Goal: Task Accomplishment & Management: Manage account settings

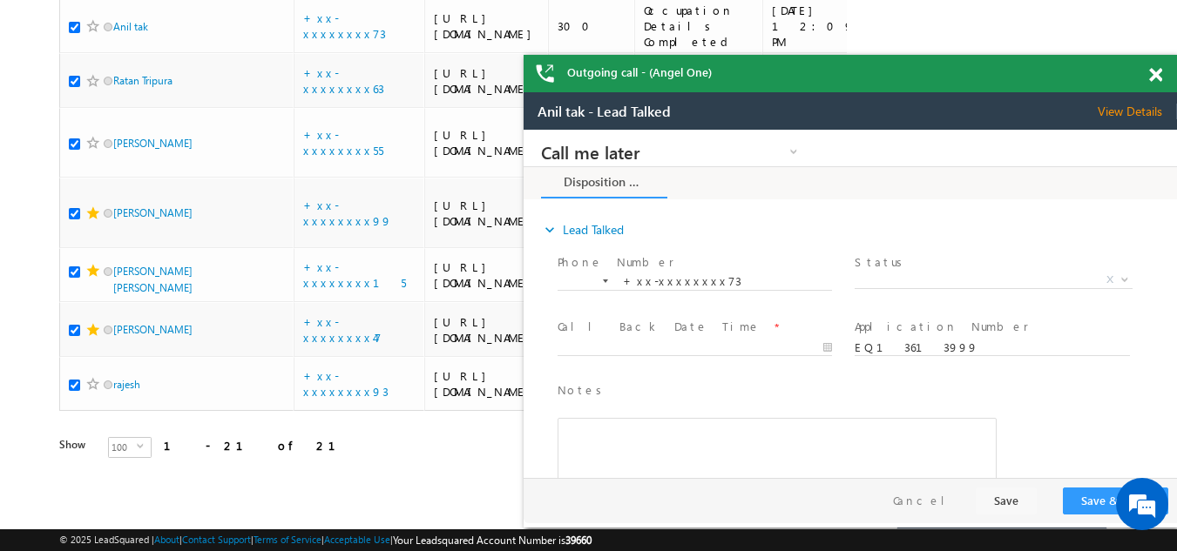
click at [1150, 71] on span at bounding box center [1155, 75] width 13 height 15
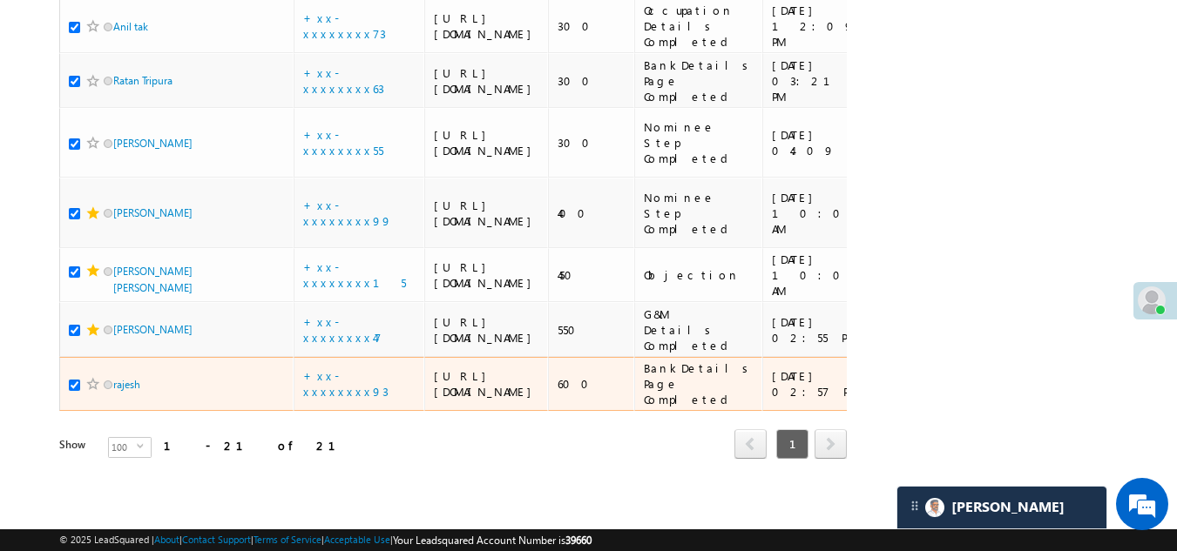
scroll to position [1315, 0]
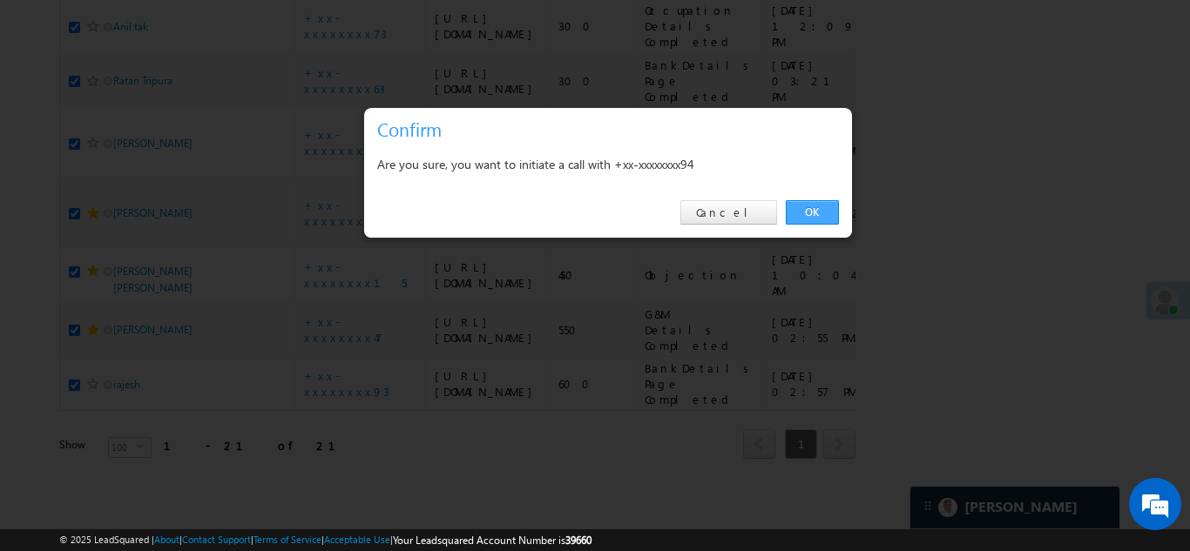
click at [815, 208] on link "OK" at bounding box center [812, 212] width 53 height 24
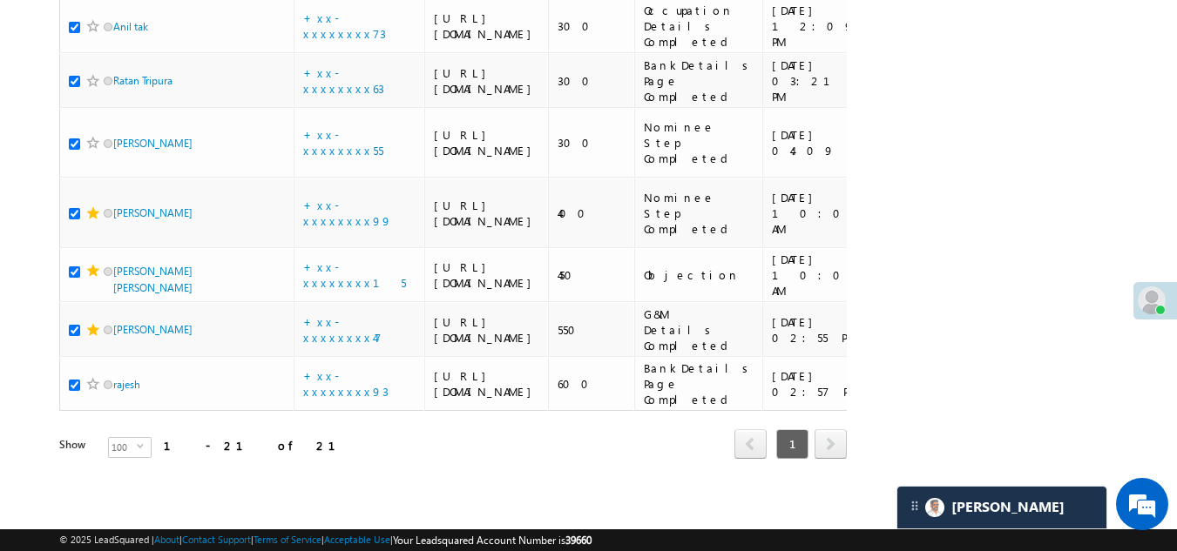
checkbox input "true"
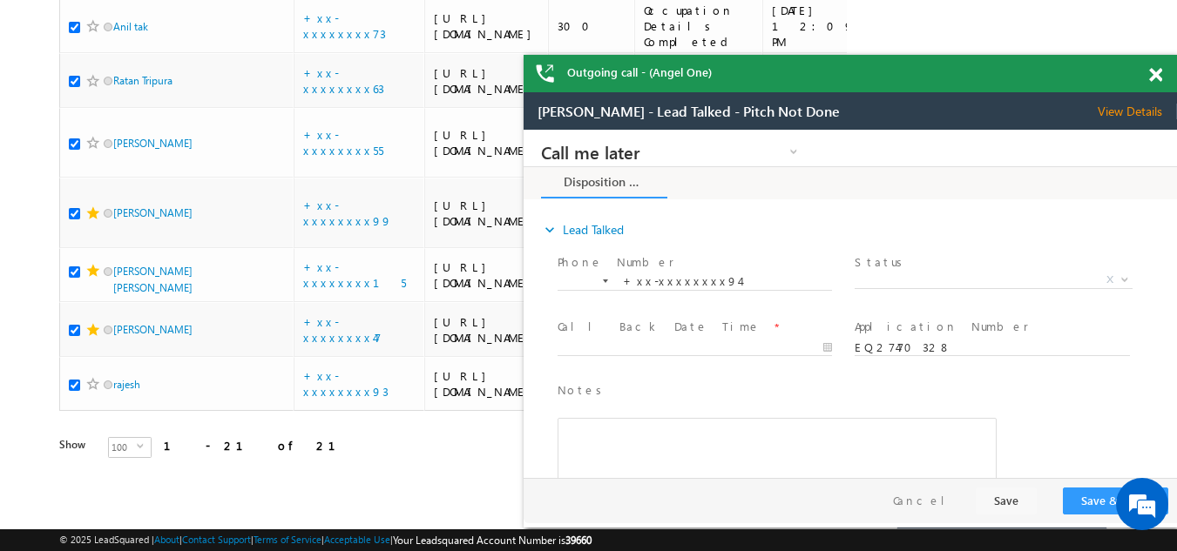
scroll to position [0, 0]
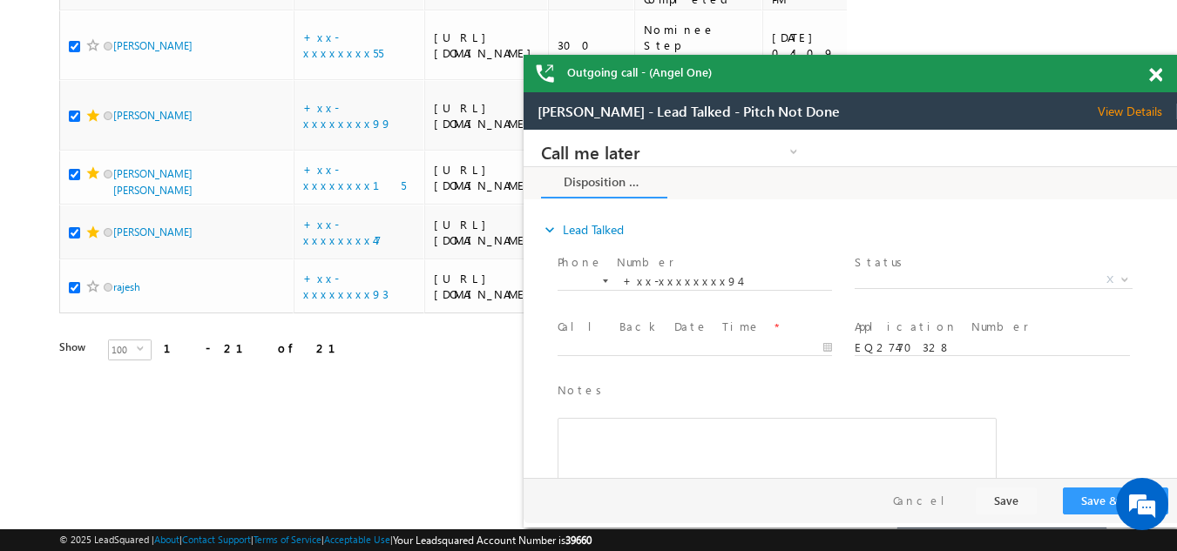
click at [1156, 75] on span at bounding box center [1155, 75] width 13 height 15
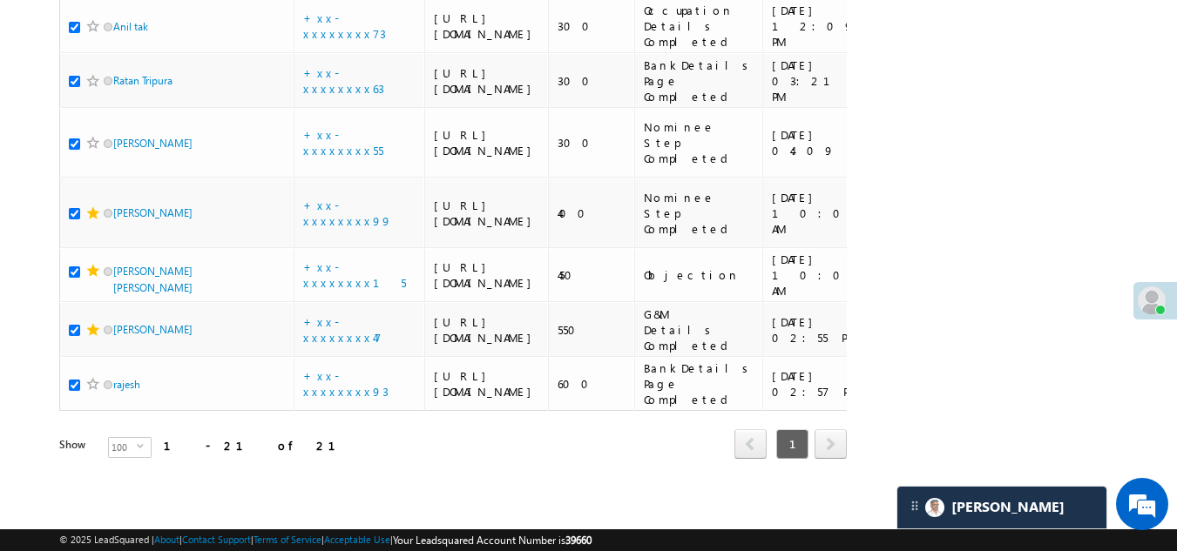
checkbox input "true"
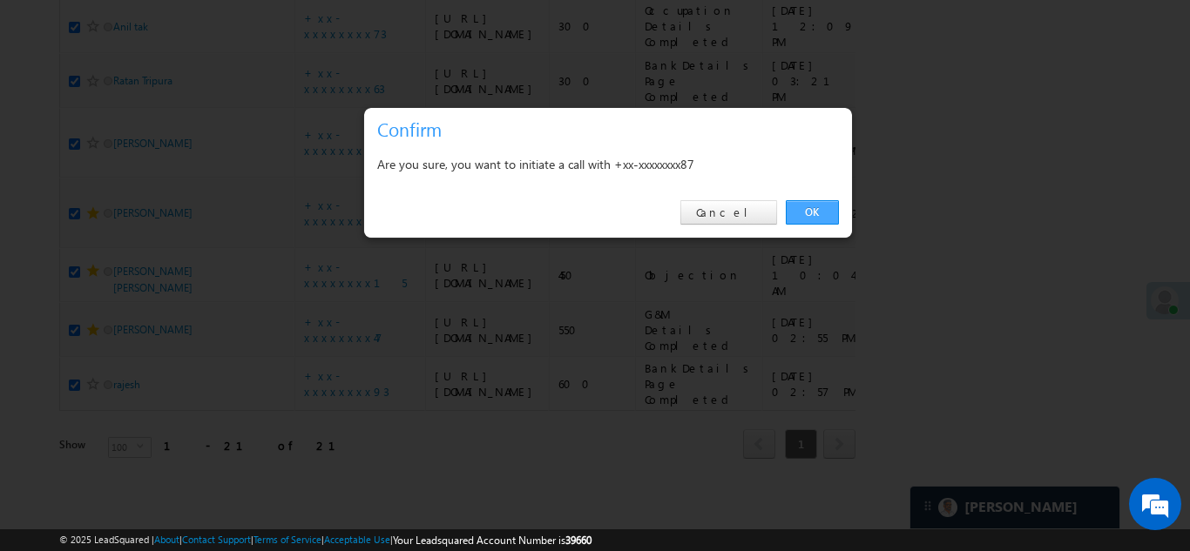
click at [808, 210] on link "OK" at bounding box center [812, 212] width 53 height 24
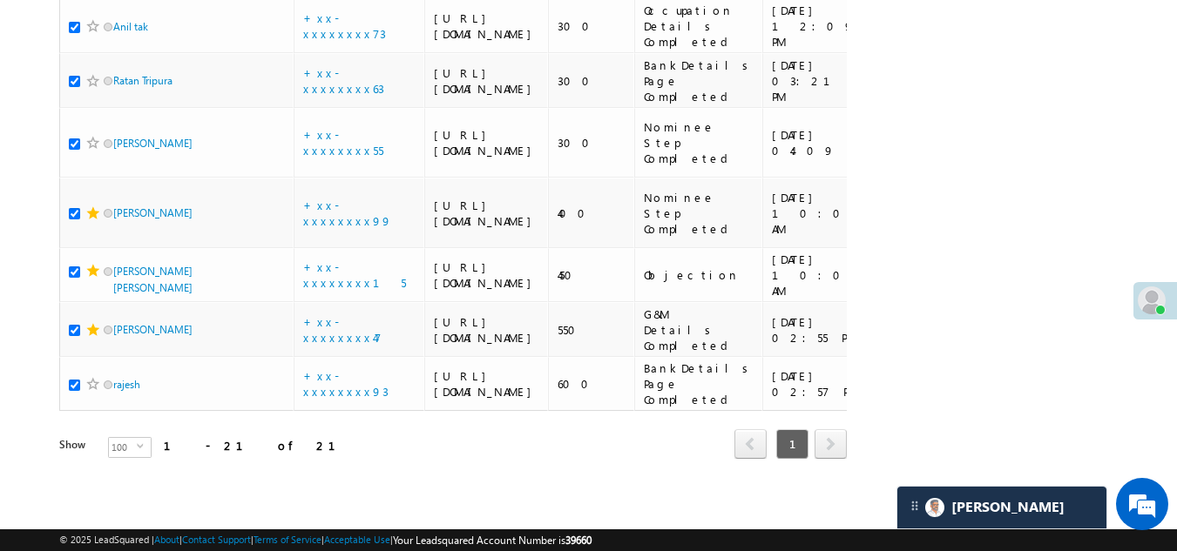
checkbox input "true"
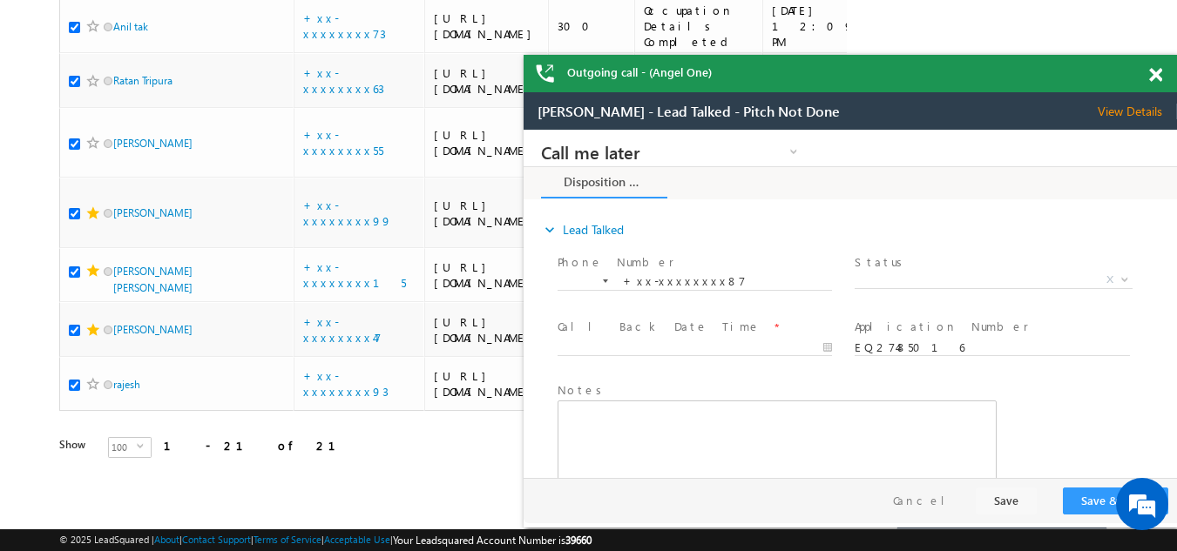
scroll to position [0, 0]
click at [1157, 76] on span at bounding box center [1155, 75] width 13 height 15
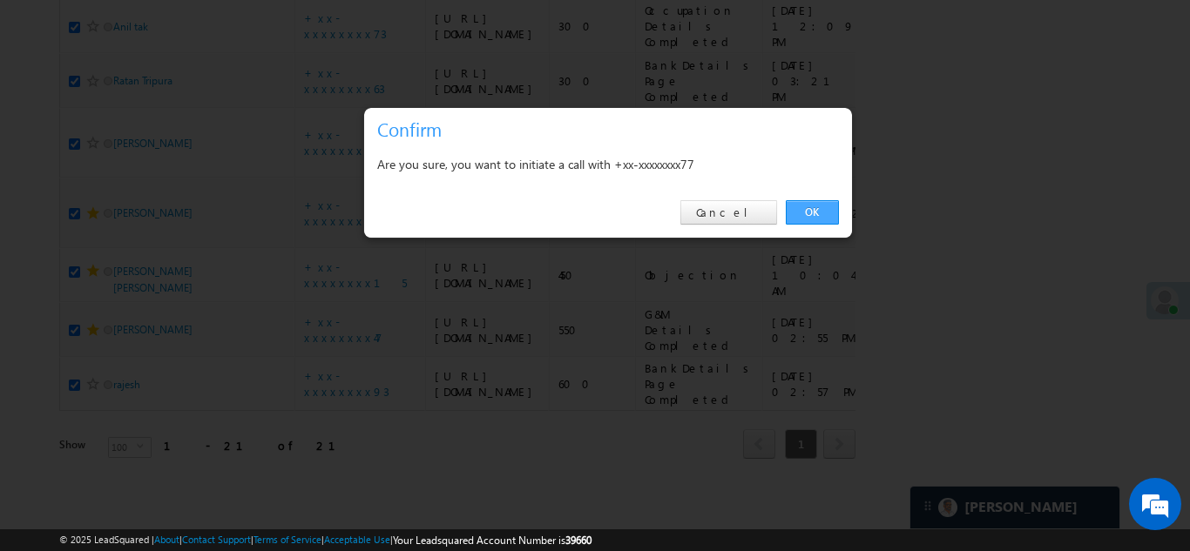
click at [806, 210] on link "OK" at bounding box center [812, 212] width 53 height 24
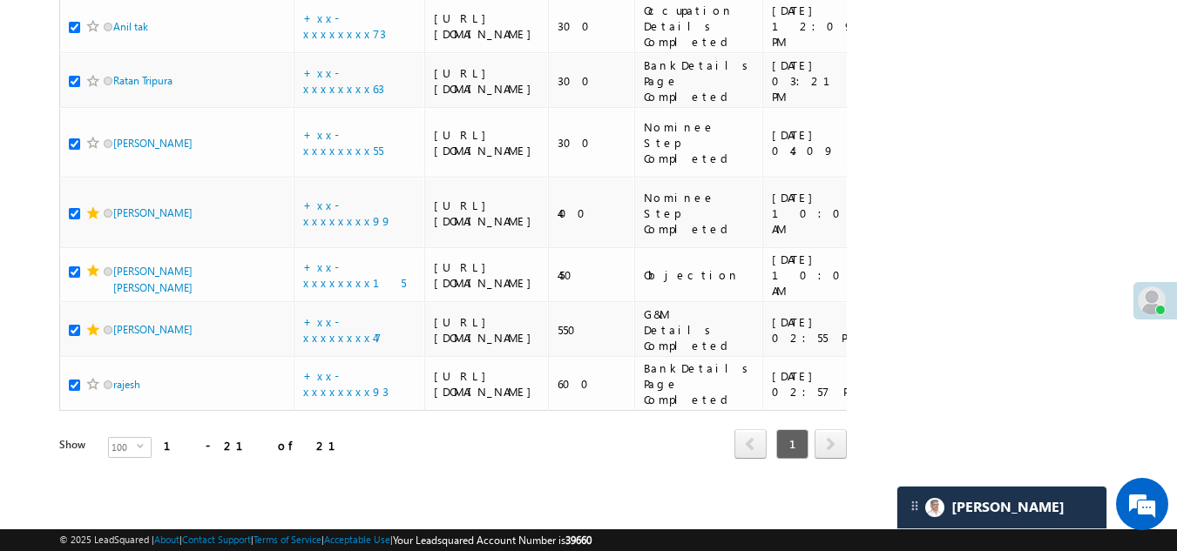
checkbox input "true"
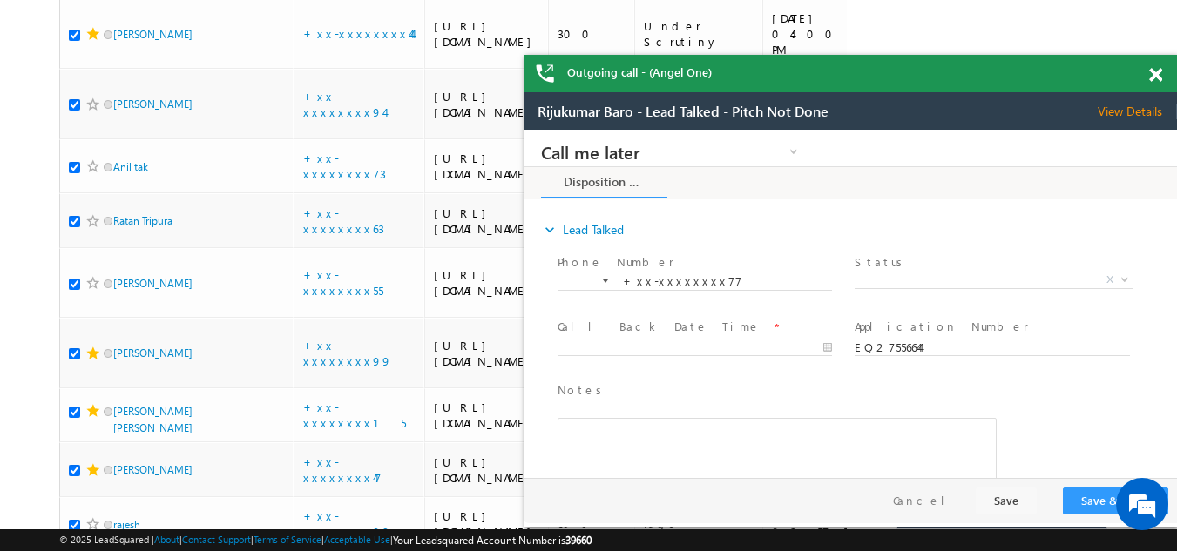
click at [1157, 76] on span at bounding box center [1155, 75] width 13 height 15
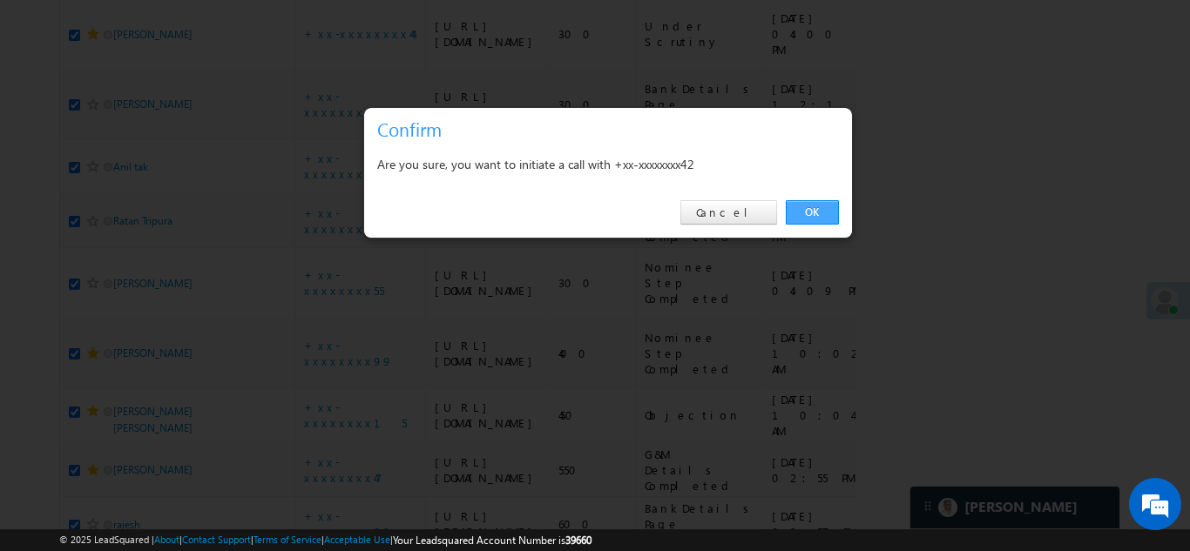
click at [796, 205] on link "OK" at bounding box center [812, 212] width 53 height 24
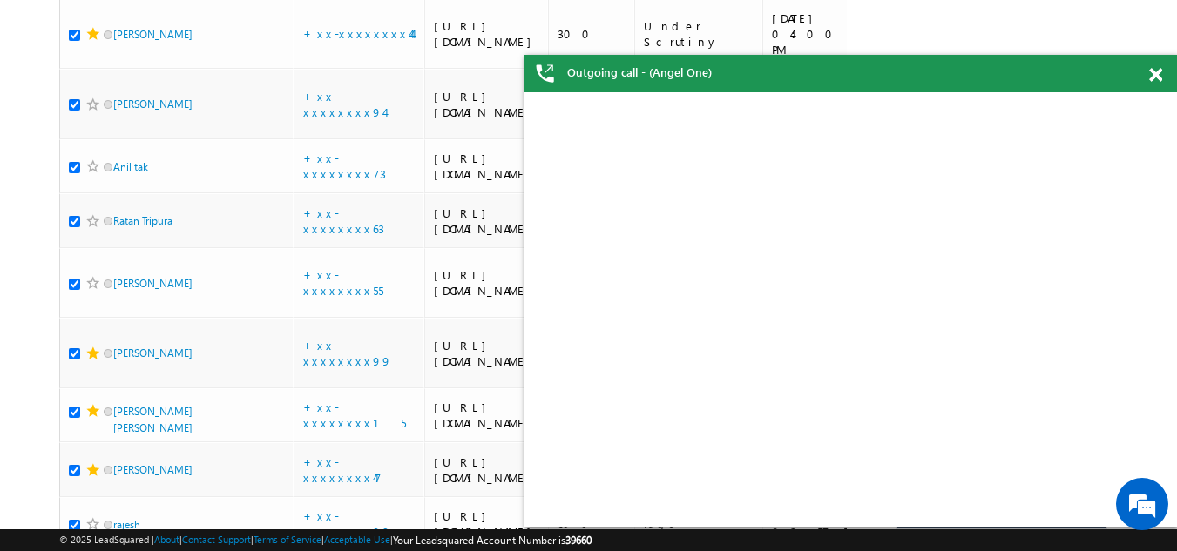
checkbox input "true"
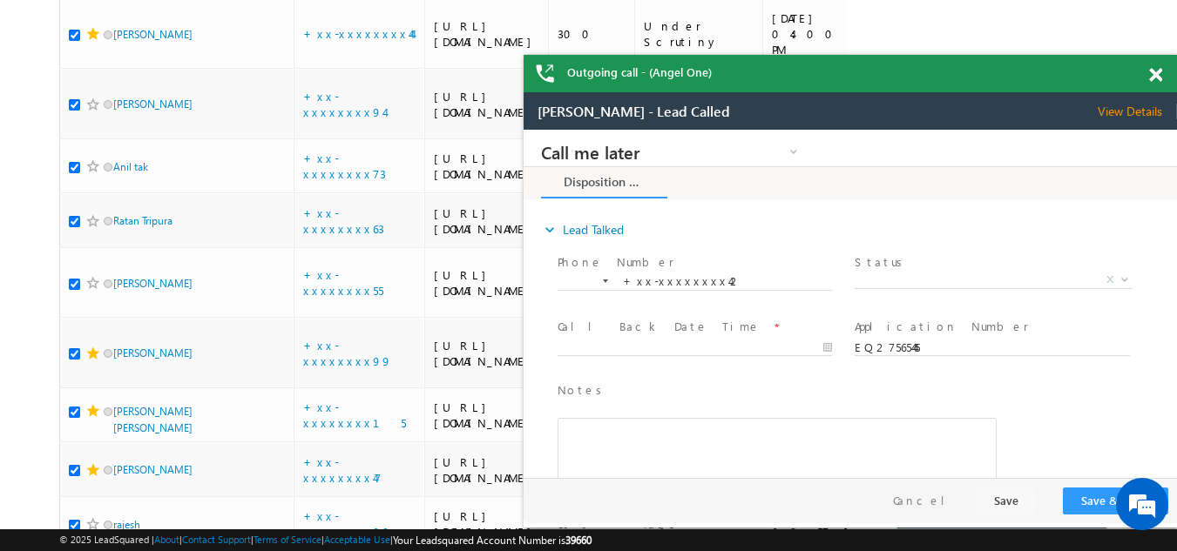
click at [1160, 73] on span at bounding box center [1155, 75] width 13 height 15
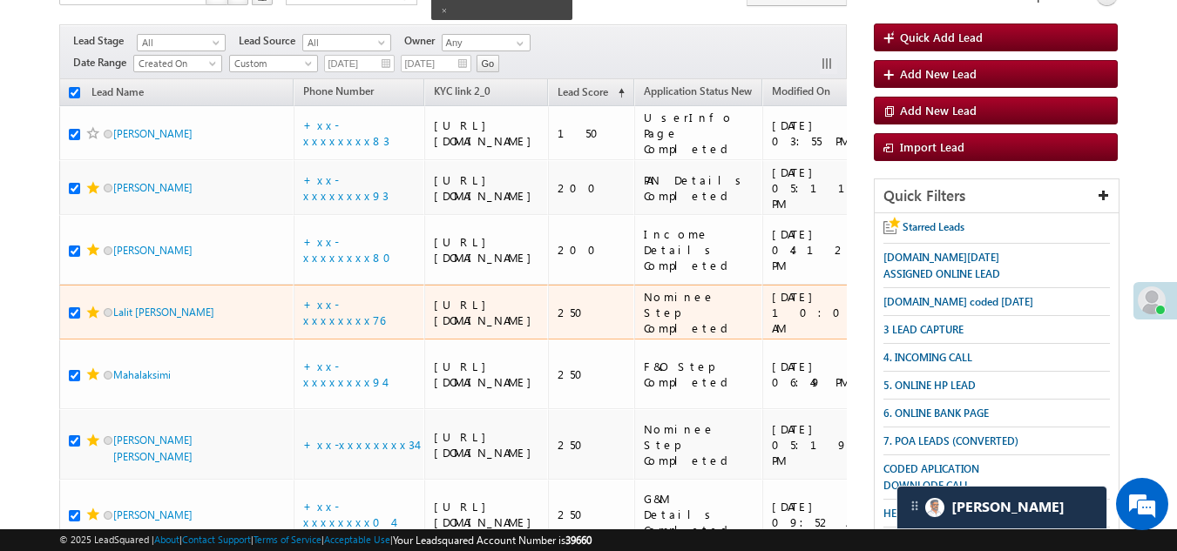
scroll to position [9, 0]
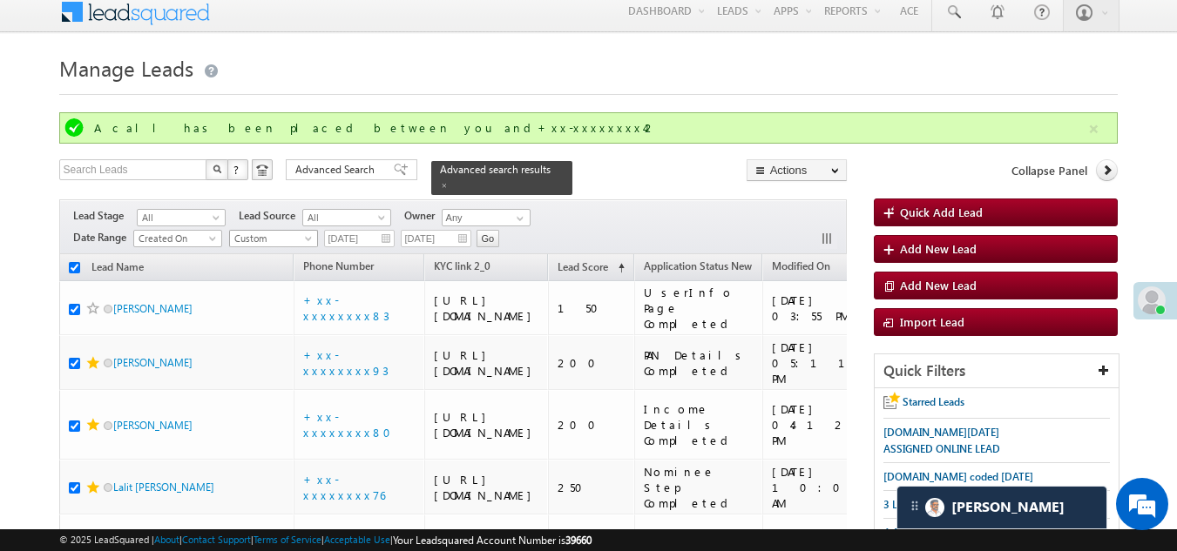
click at [266, 231] on span "Custom" at bounding box center [271, 239] width 83 height 16
click at [260, 280] on link "[DATE]" at bounding box center [276, 285] width 88 height 16
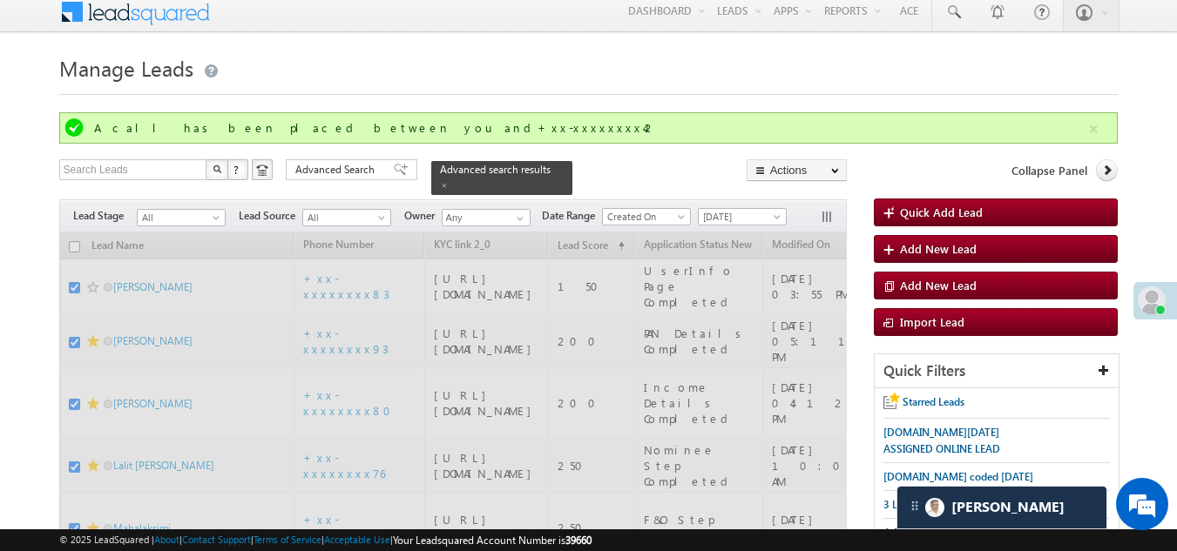
checkbox input "false"
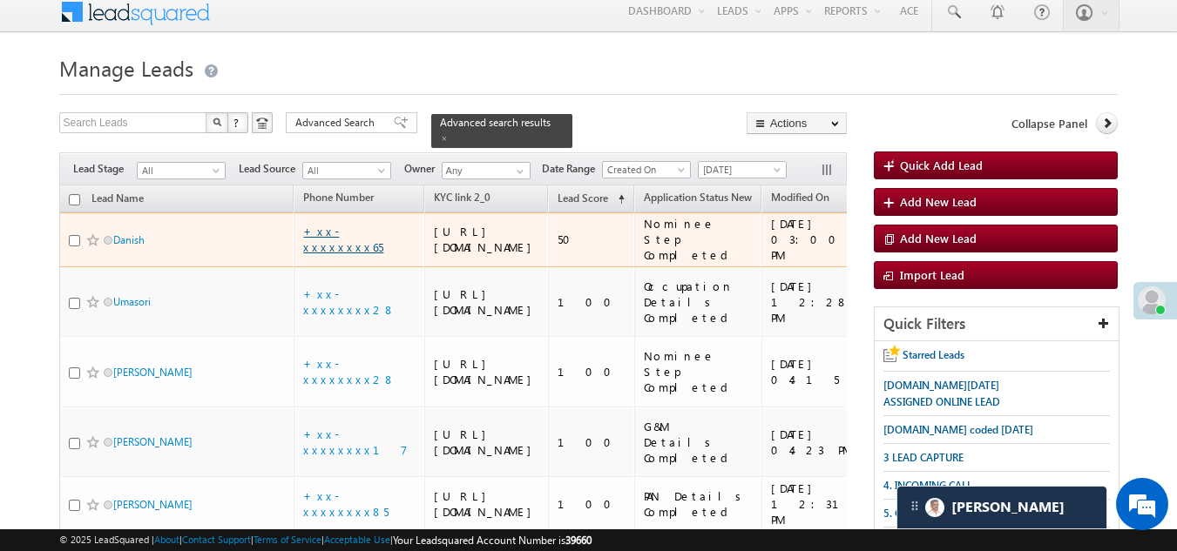
click at [338, 252] on link "+xx-xxxxxxxx65" at bounding box center [343, 239] width 80 height 30
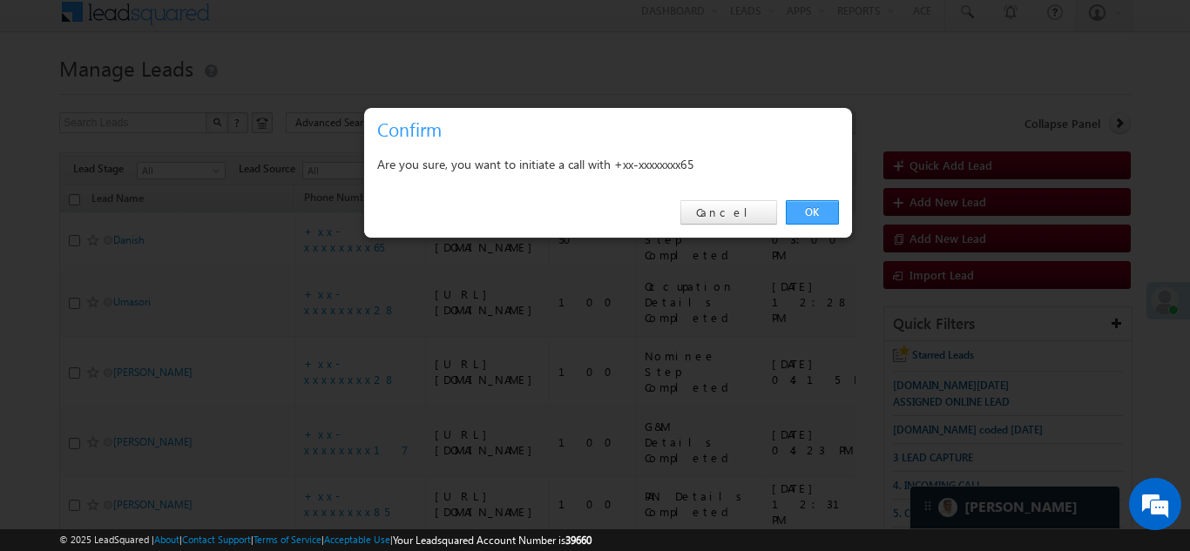
click at [806, 214] on link "OK" at bounding box center [812, 212] width 53 height 24
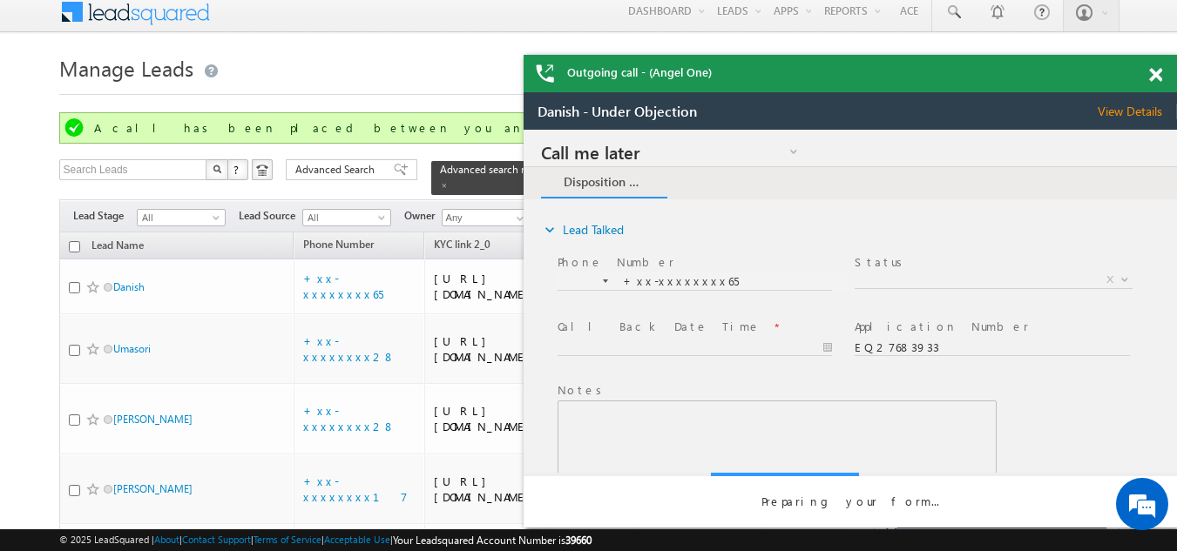
scroll to position [0, 0]
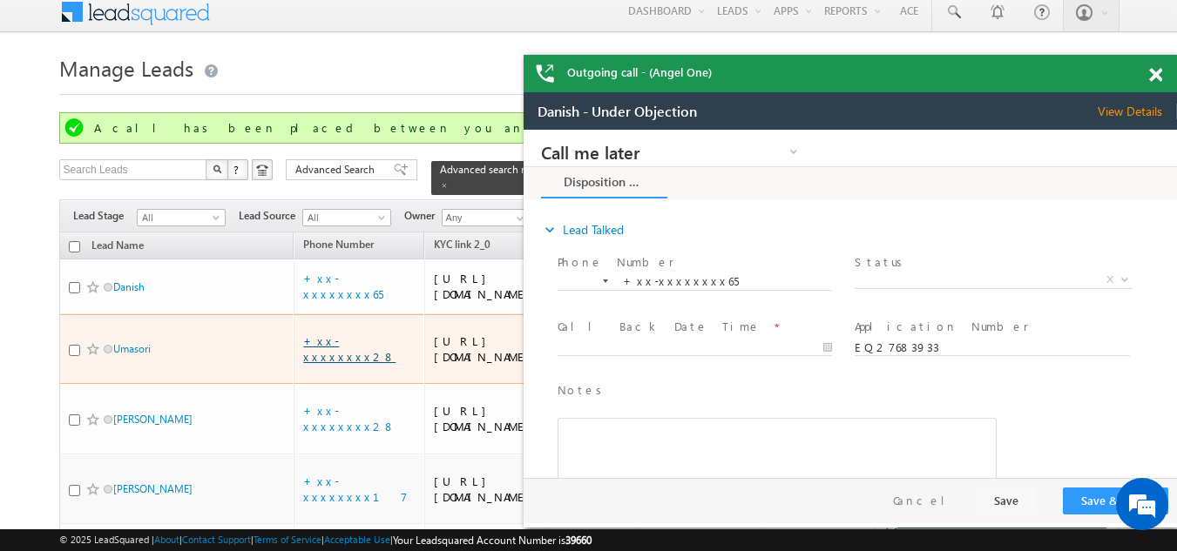
click at [350, 364] on link "+xx-xxxxxxxx28" at bounding box center [349, 349] width 92 height 30
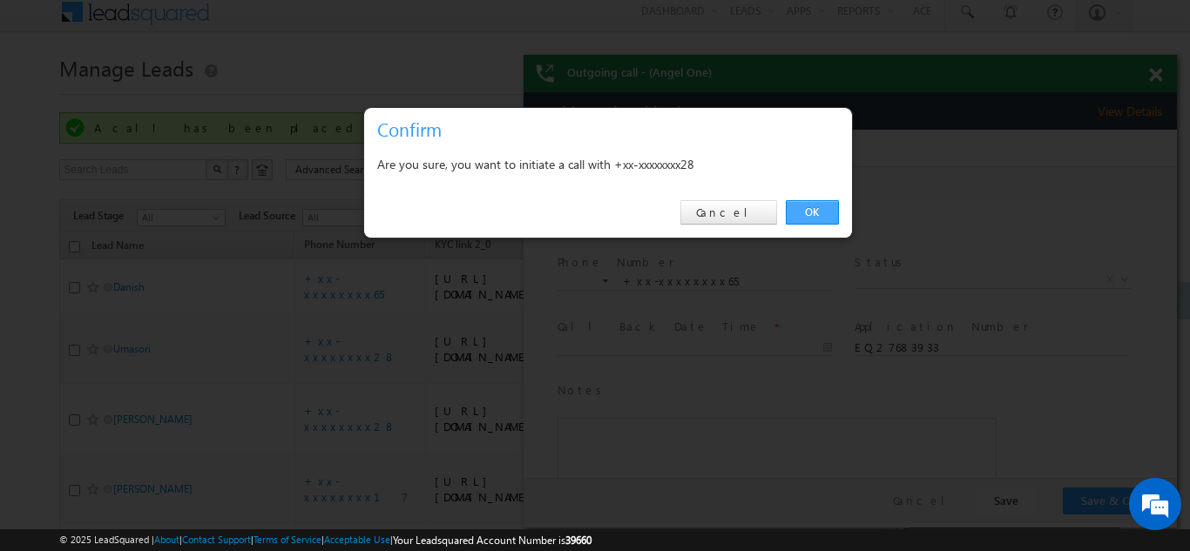
click at [812, 210] on link "OK" at bounding box center [812, 212] width 53 height 24
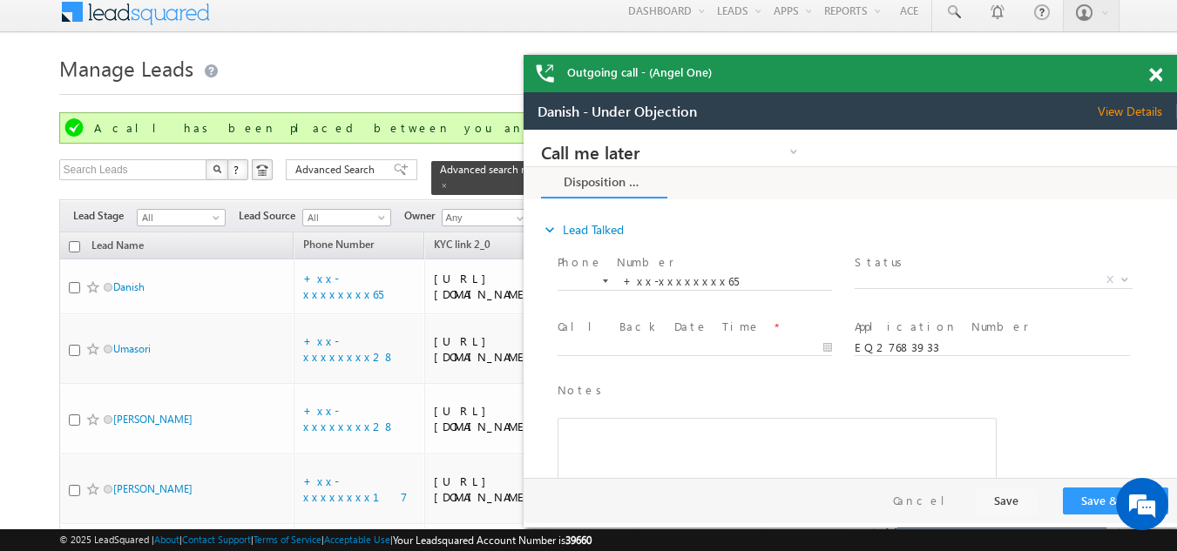
click at [1153, 71] on span at bounding box center [1155, 75] width 13 height 15
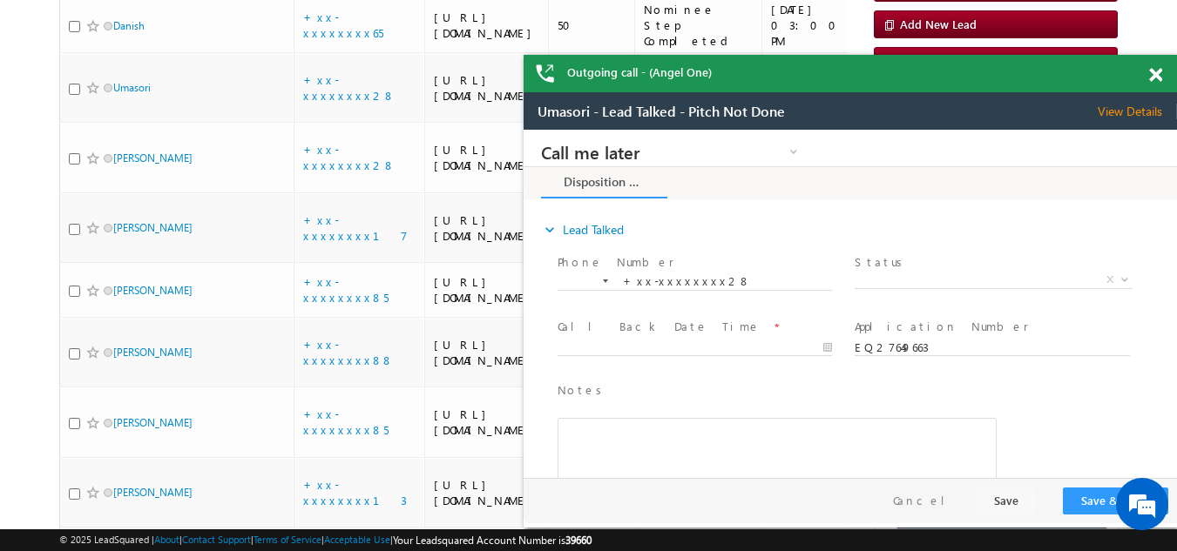
click at [1157, 72] on span at bounding box center [1155, 75] width 13 height 15
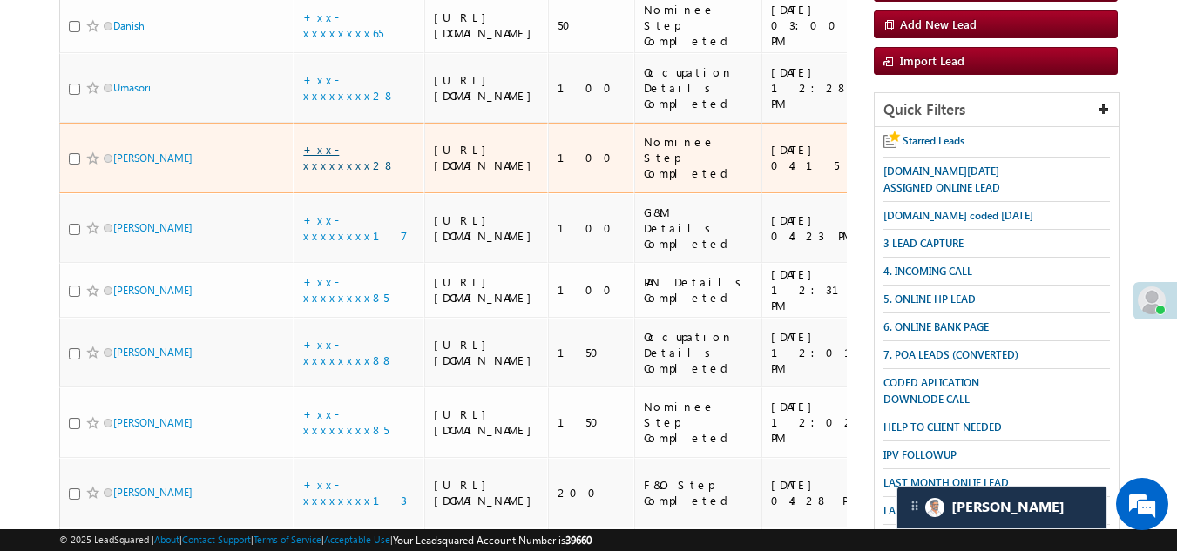
click at [338, 172] on link "+xx-xxxxxxxx28" at bounding box center [349, 157] width 92 height 30
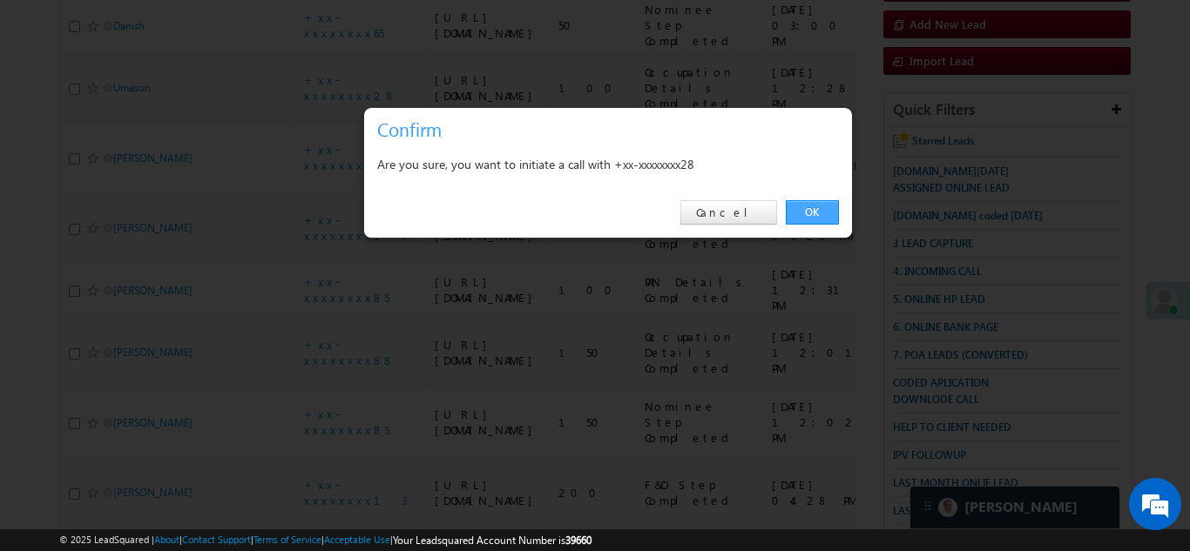
click at [819, 209] on link "OK" at bounding box center [812, 212] width 53 height 24
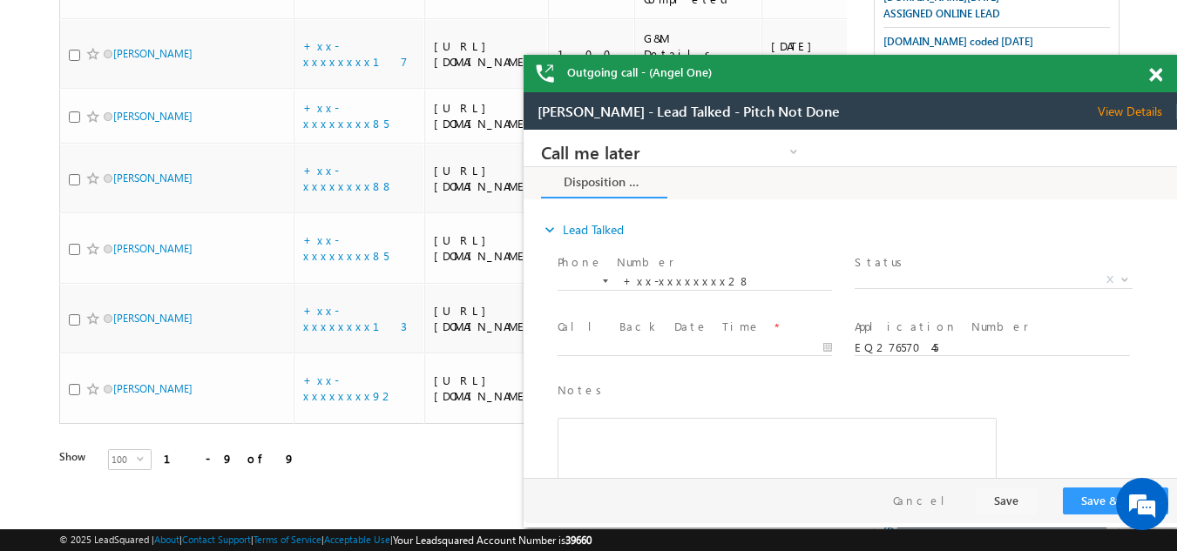
click at [1158, 73] on span at bounding box center [1155, 75] width 13 height 15
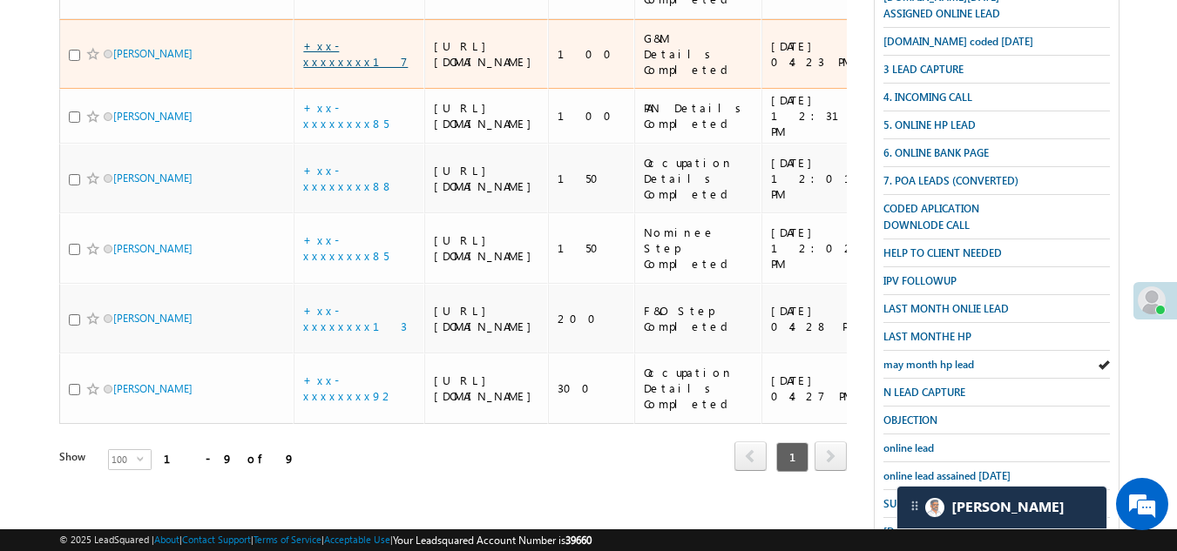
click at [359, 69] on link "+xx-xxxxxxxx17" at bounding box center [355, 53] width 105 height 30
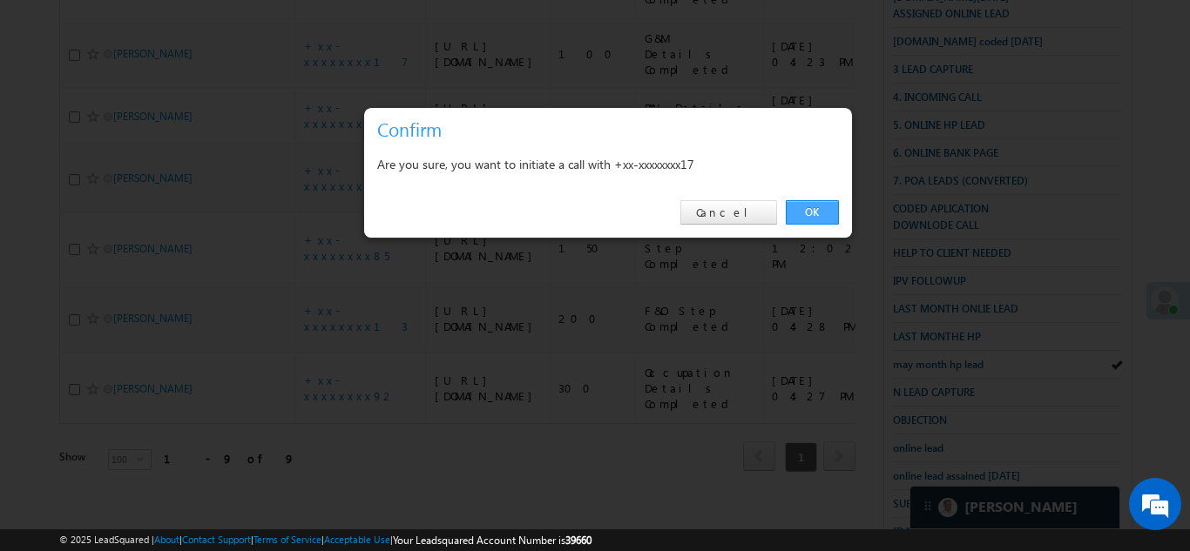
click at [813, 210] on link "OK" at bounding box center [812, 212] width 53 height 24
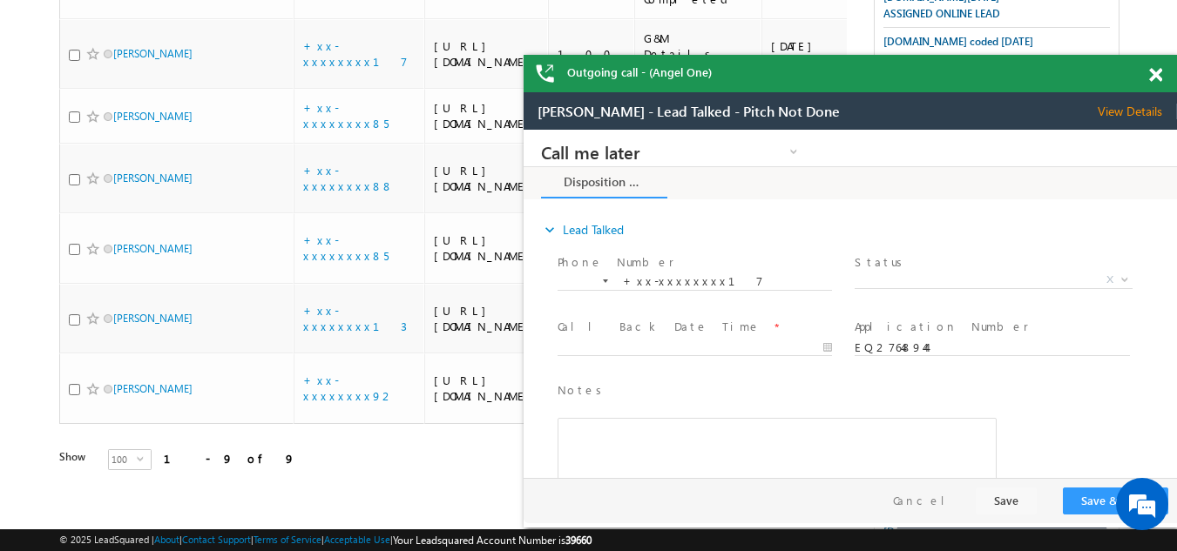
click at [1158, 75] on span at bounding box center [1155, 75] width 13 height 15
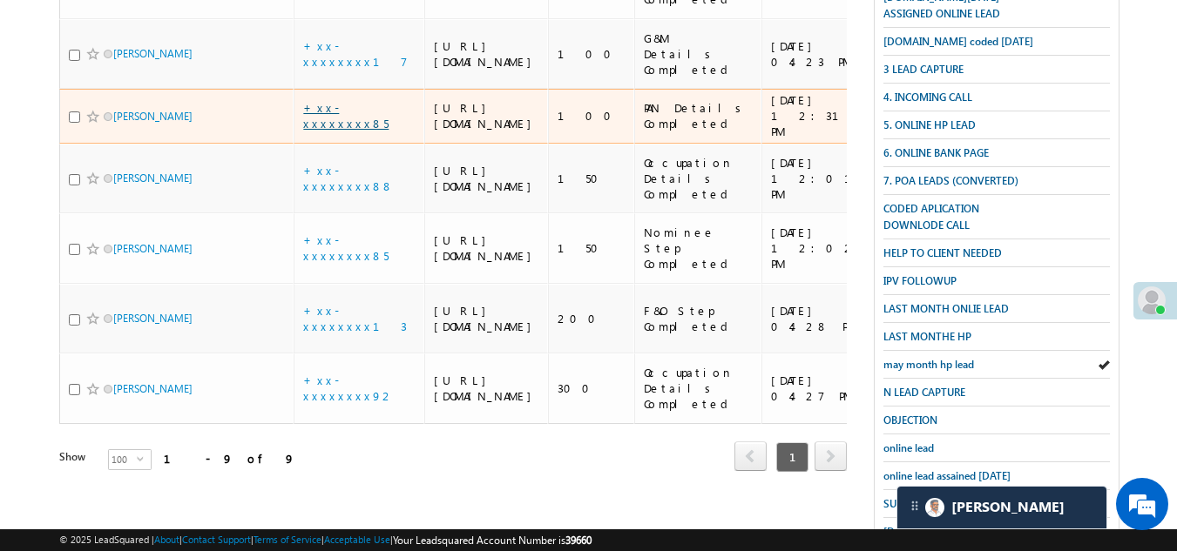
click at [347, 131] on link "+xx-xxxxxxxx85" at bounding box center [345, 115] width 85 height 30
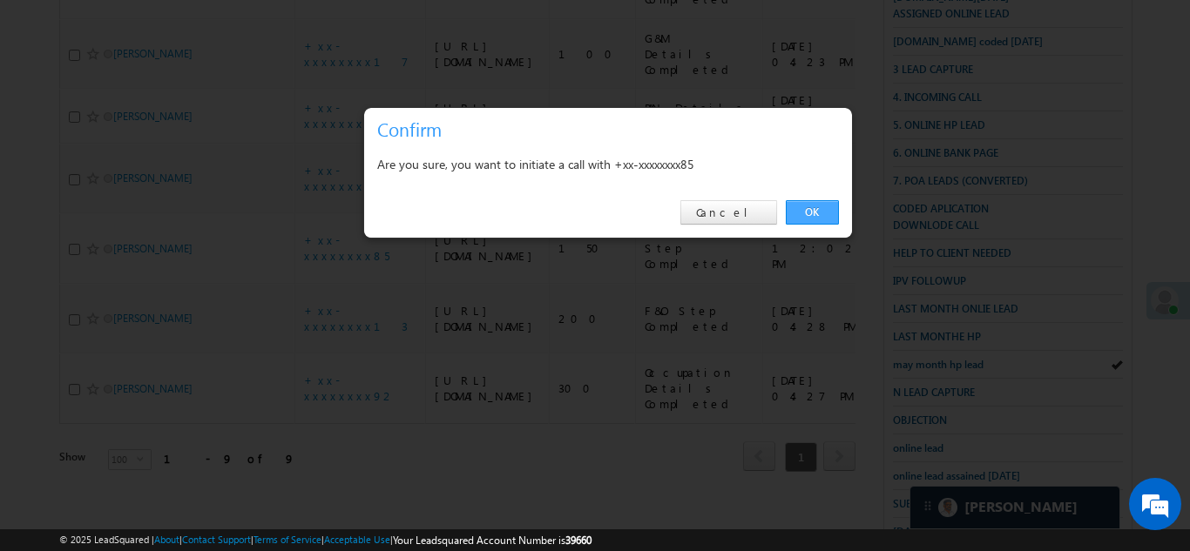
click at [819, 201] on link "OK" at bounding box center [812, 212] width 53 height 24
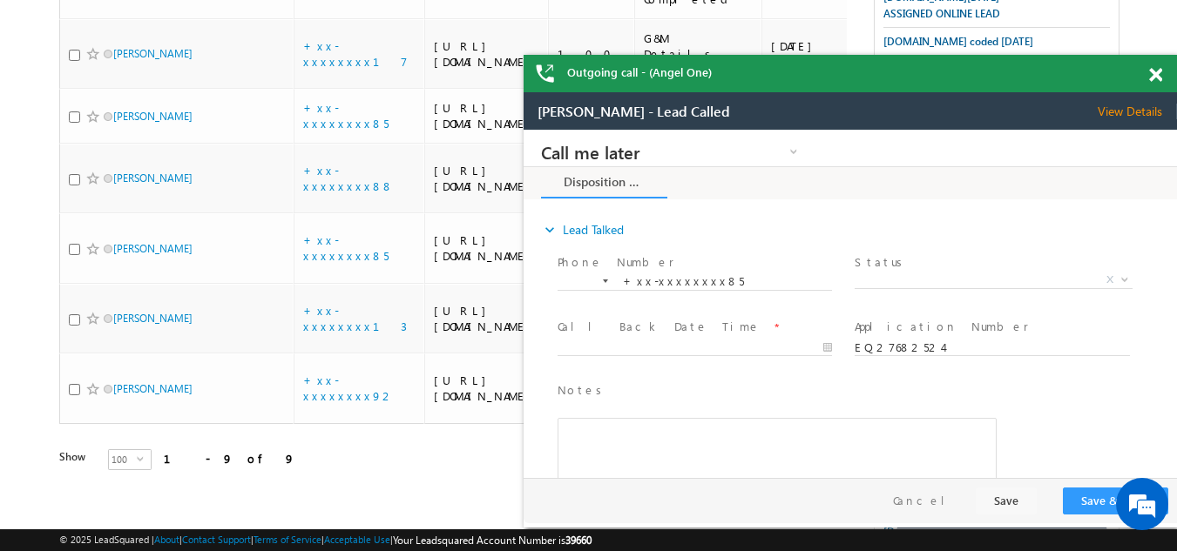
click at [1128, 111] on span "View Details" at bounding box center [1136, 112] width 79 height 16
click at [1157, 73] on span at bounding box center [1155, 75] width 13 height 15
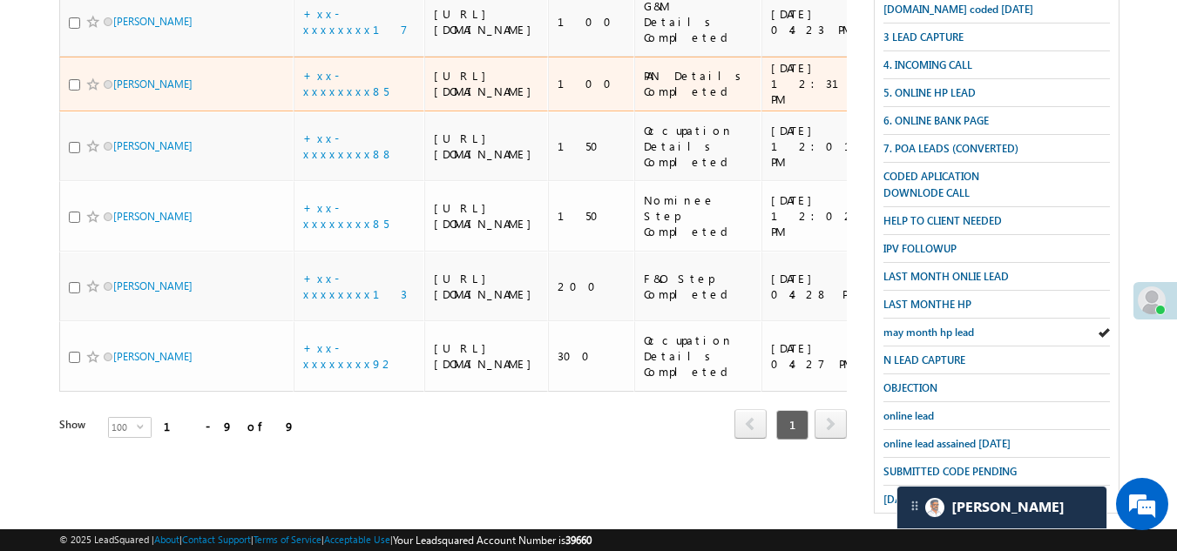
scroll to position [531, 0]
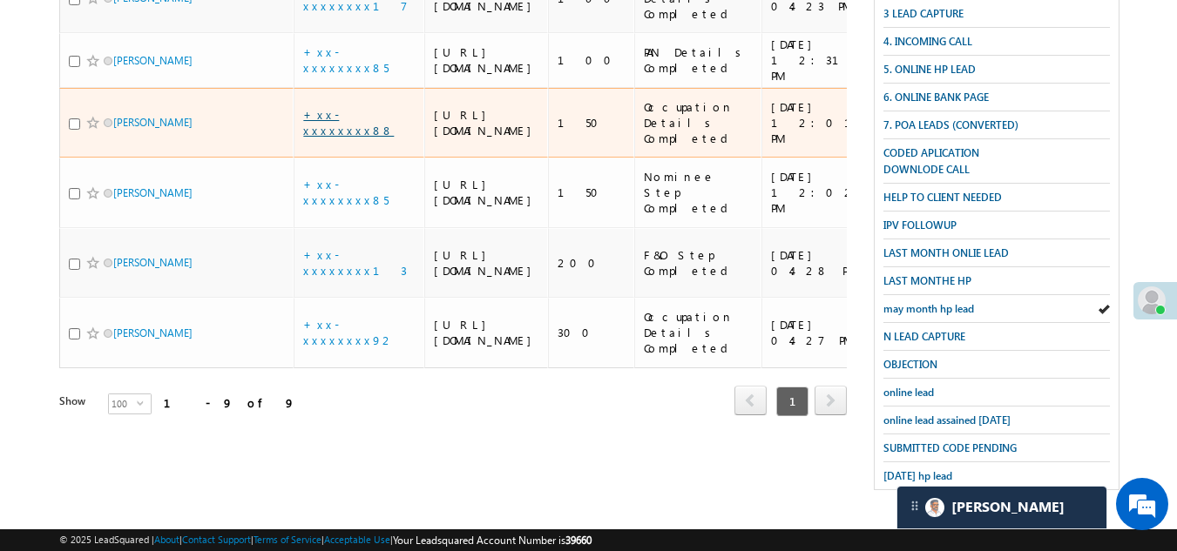
click at [331, 138] on link "+xx-xxxxxxxx88" at bounding box center [348, 122] width 91 height 30
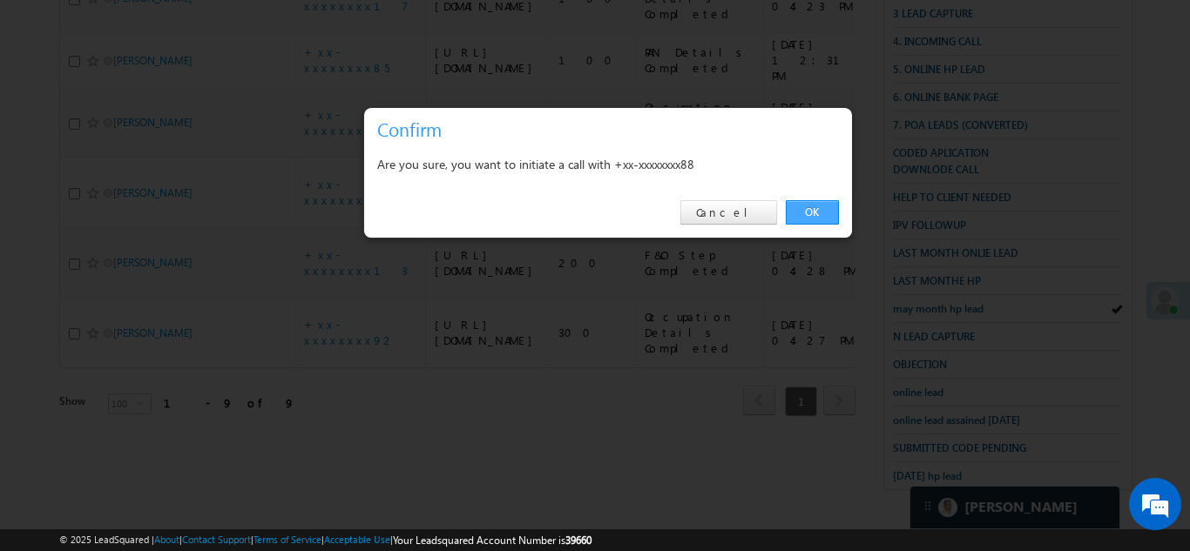
click at [817, 210] on link "OK" at bounding box center [812, 212] width 53 height 24
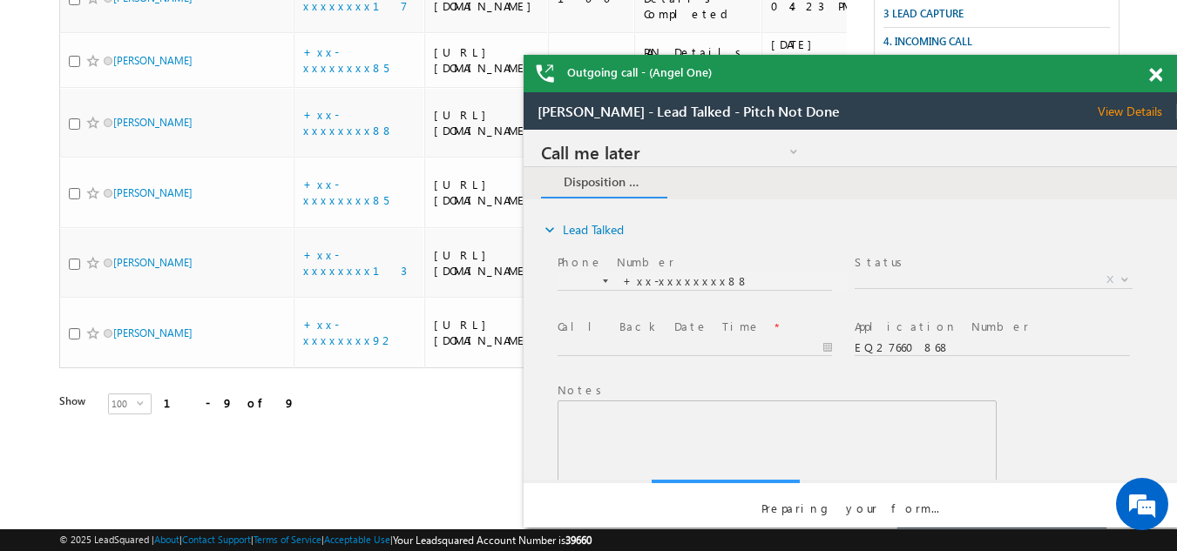
scroll to position [0, 0]
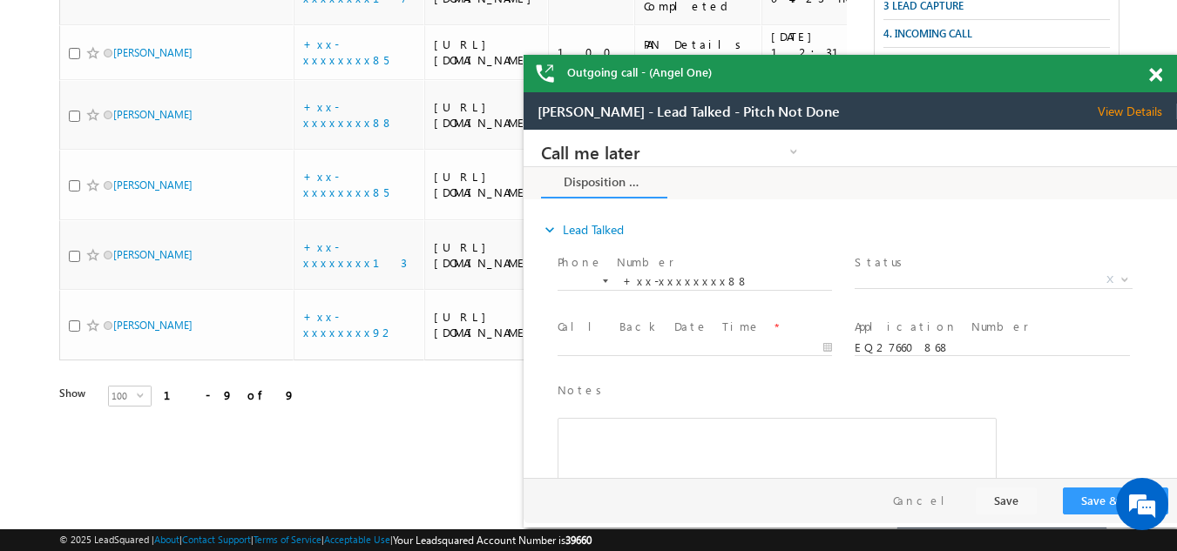
click at [1155, 71] on span at bounding box center [1155, 75] width 13 height 15
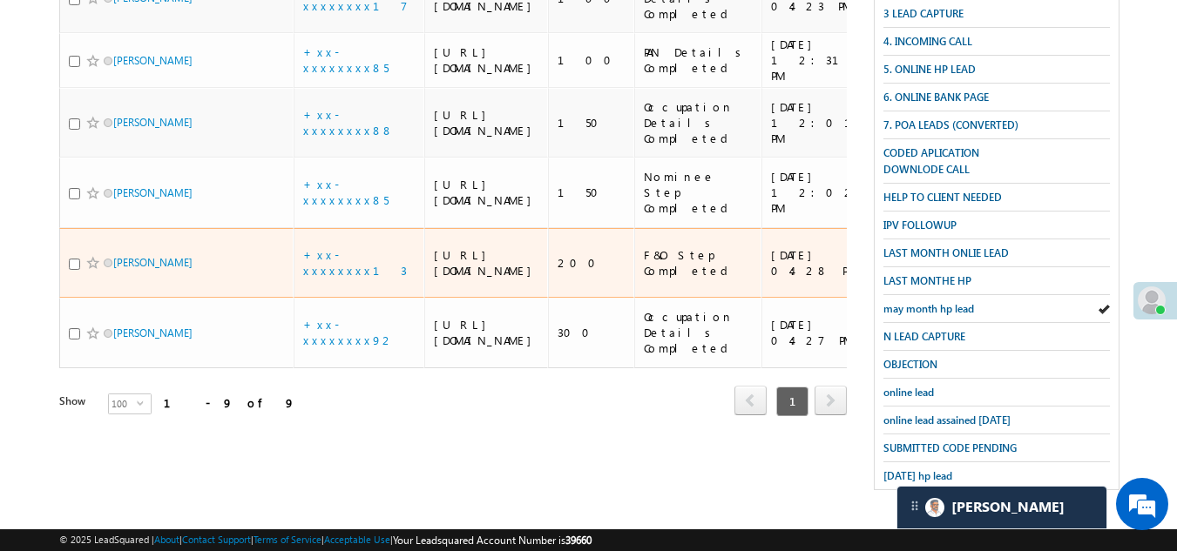
scroll to position [705, 0]
click at [347, 278] on link "+xx-xxxxxxxx13" at bounding box center [355, 262] width 104 height 30
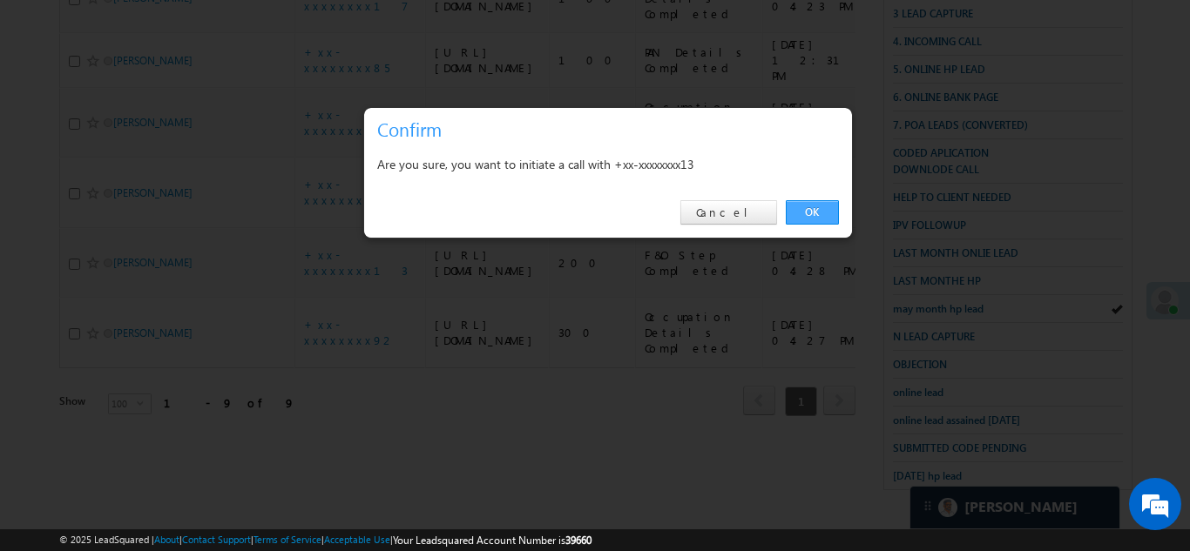
click at [813, 209] on link "OK" at bounding box center [812, 212] width 53 height 24
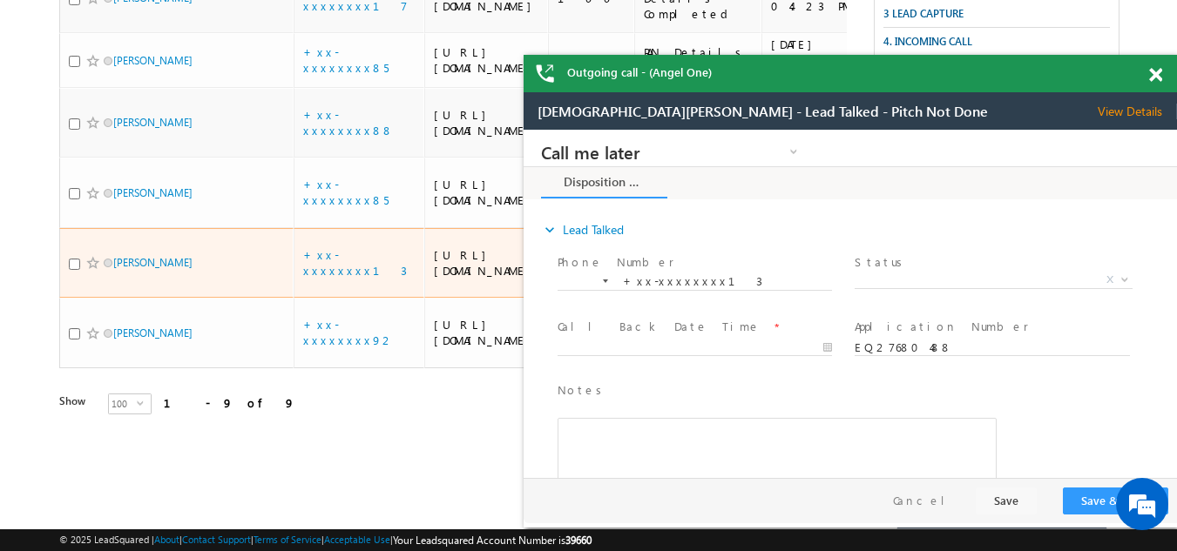
scroll to position [0, 0]
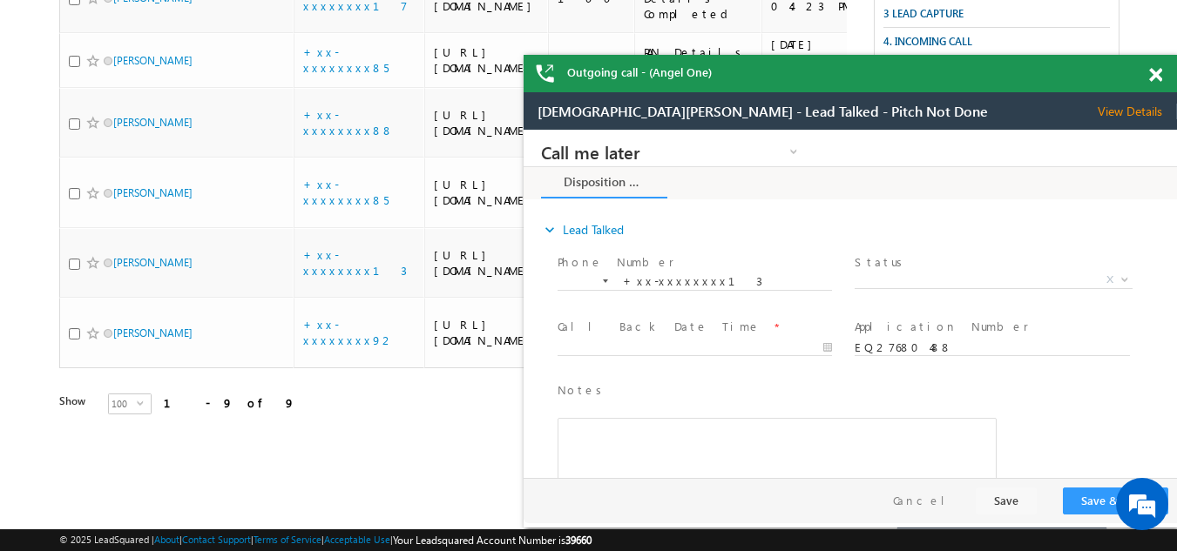
click at [1155, 69] on span at bounding box center [1155, 75] width 13 height 15
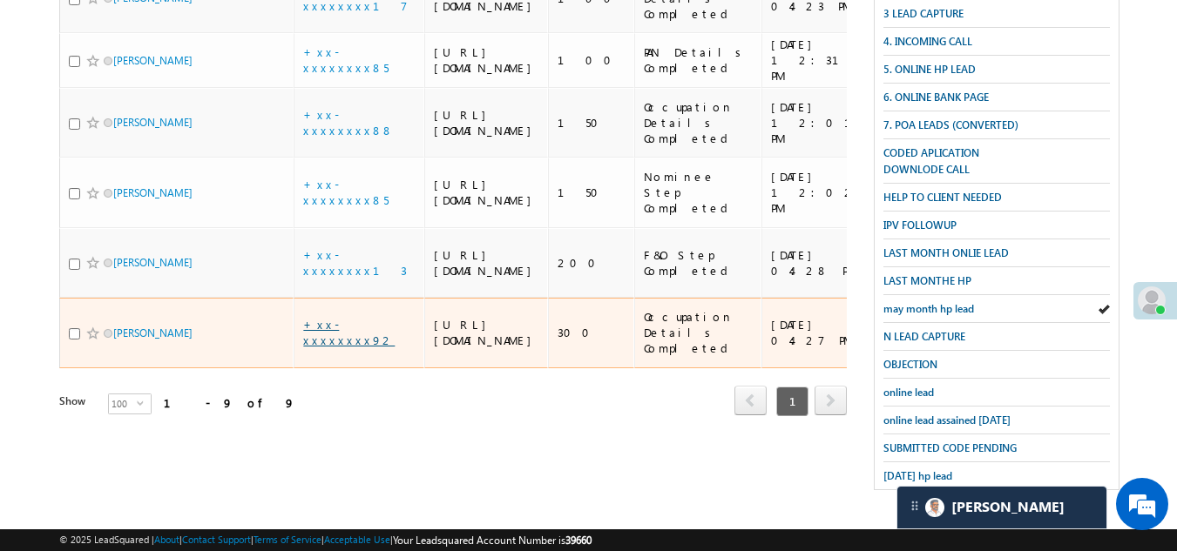
click at [338, 347] on link "+xx-xxxxxxxx92" at bounding box center [348, 332] width 91 height 30
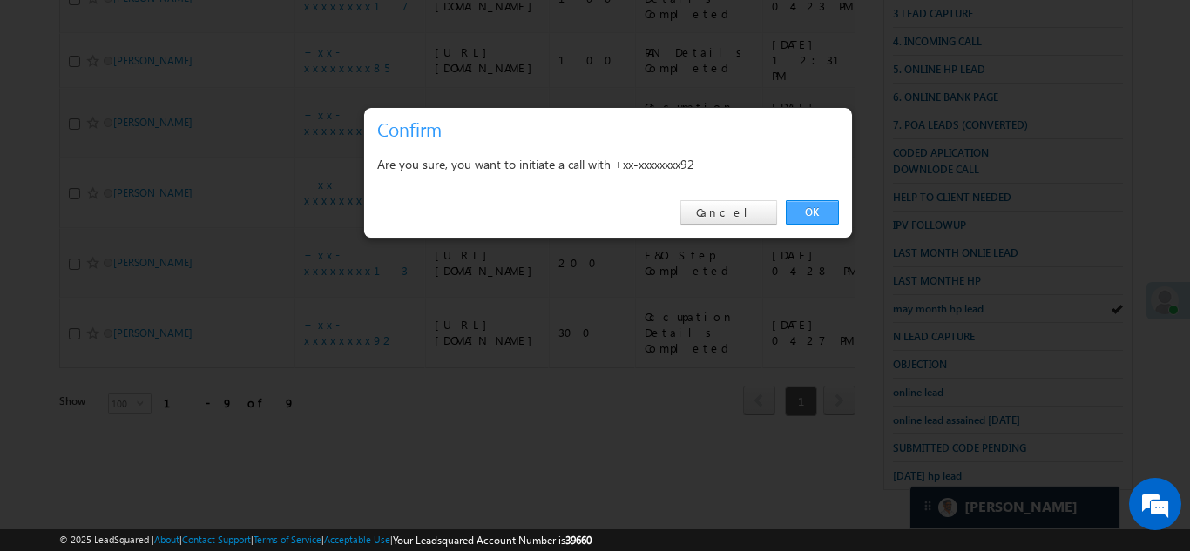
click at [813, 209] on link "OK" at bounding box center [812, 212] width 53 height 24
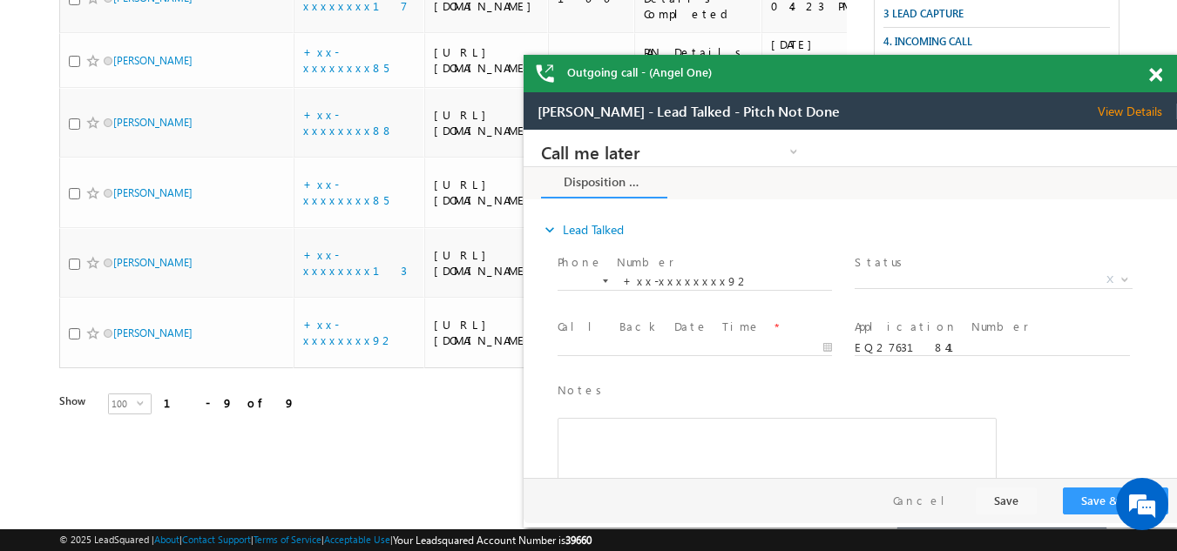
click at [1161, 71] on span at bounding box center [1155, 75] width 13 height 15
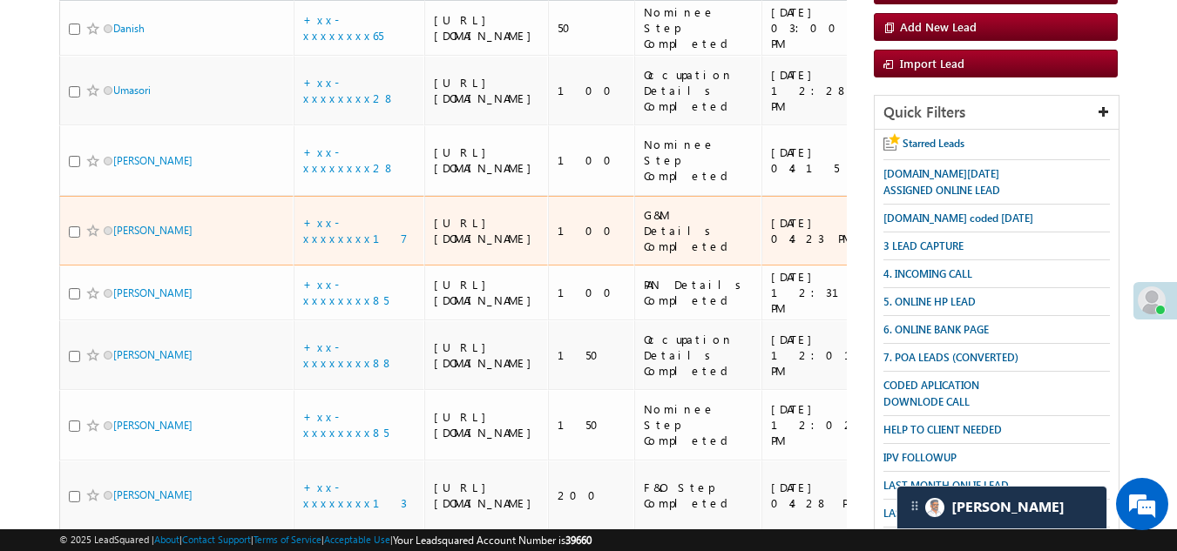
scroll to position [183, 0]
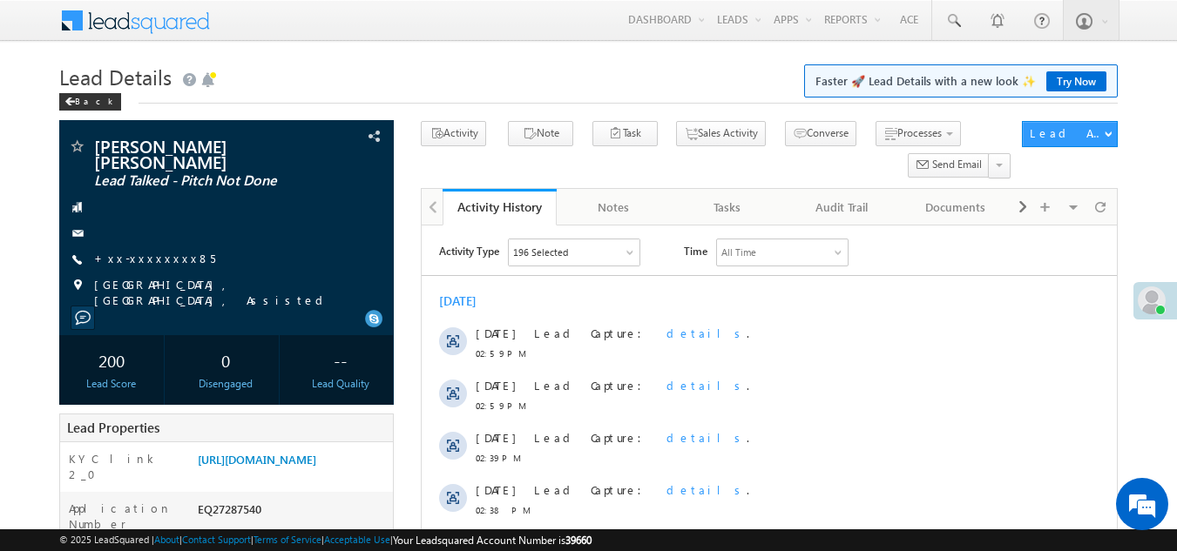
click at [1152, 301] on span at bounding box center [1151, 301] width 28 height 28
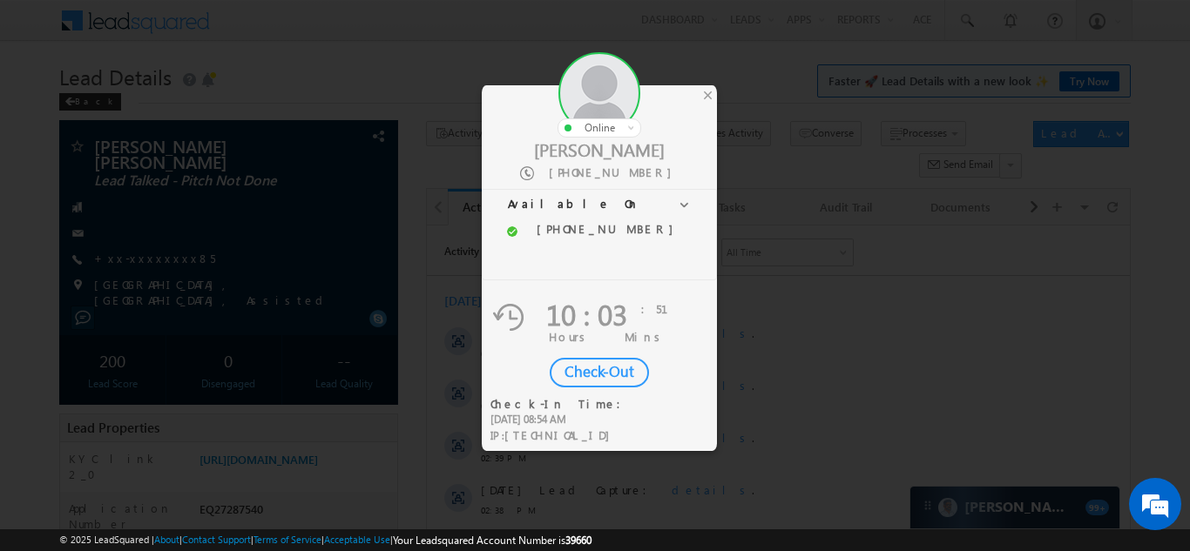
click at [616, 370] on div "Check-Out" at bounding box center [599, 373] width 99 height 30
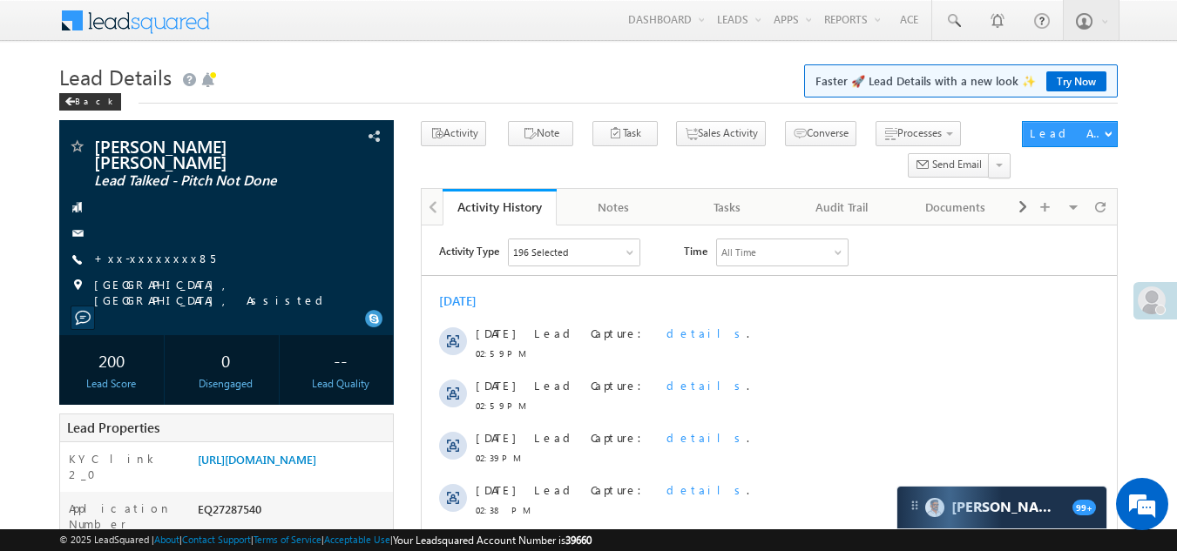
click at [1152, 300] on span at bounding box center [1151, 301] width 28 height 28
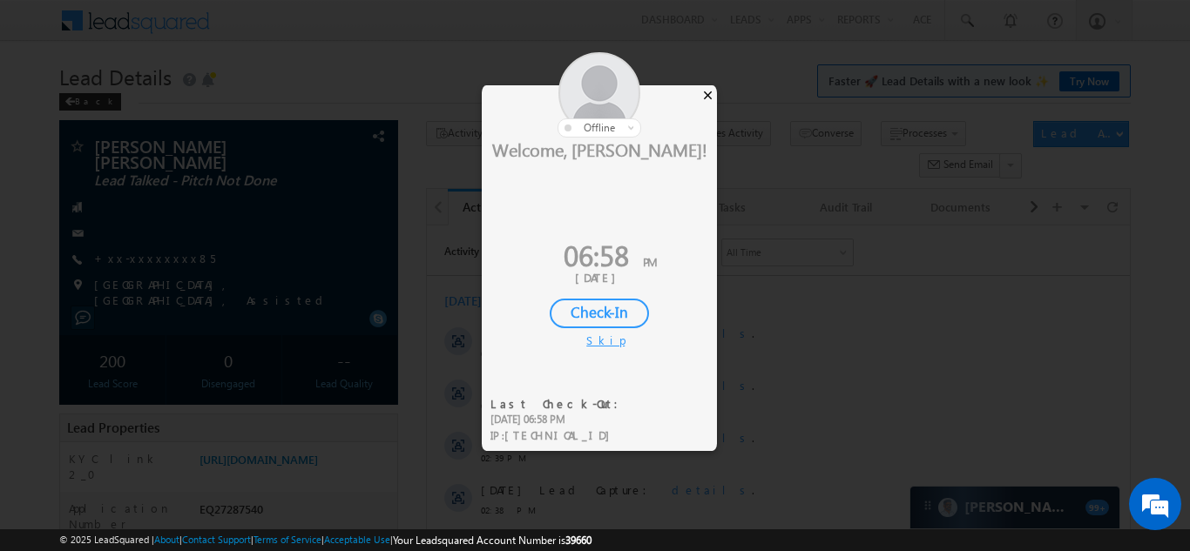
click at [706, 89] on div "×" at bounding box center [707, 94] width 18 height 19
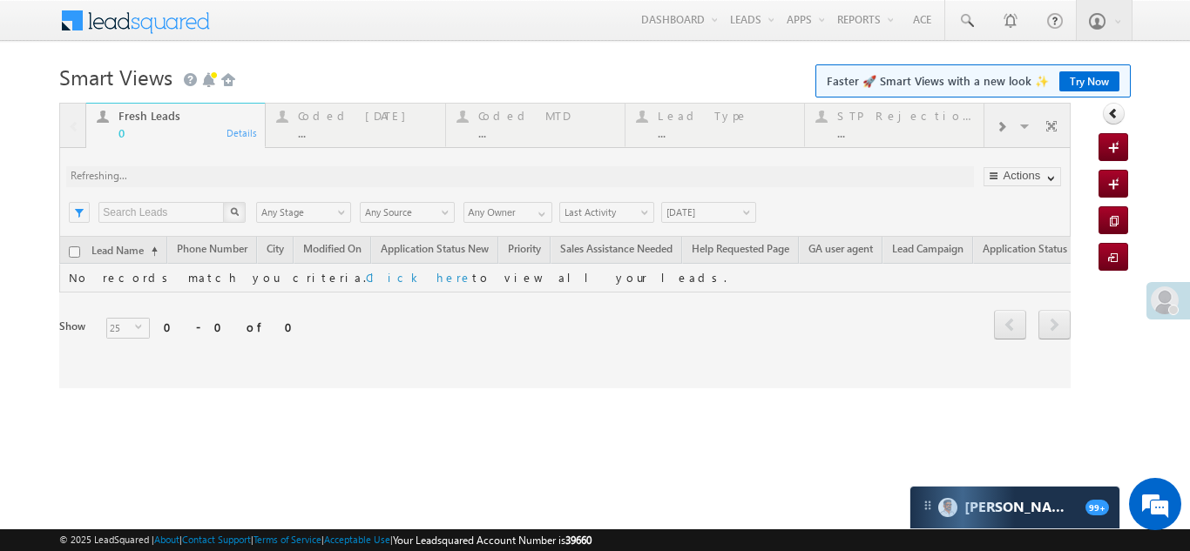
click at [338, 124] on div at bounding box center [564, 246] width 1011 height 286
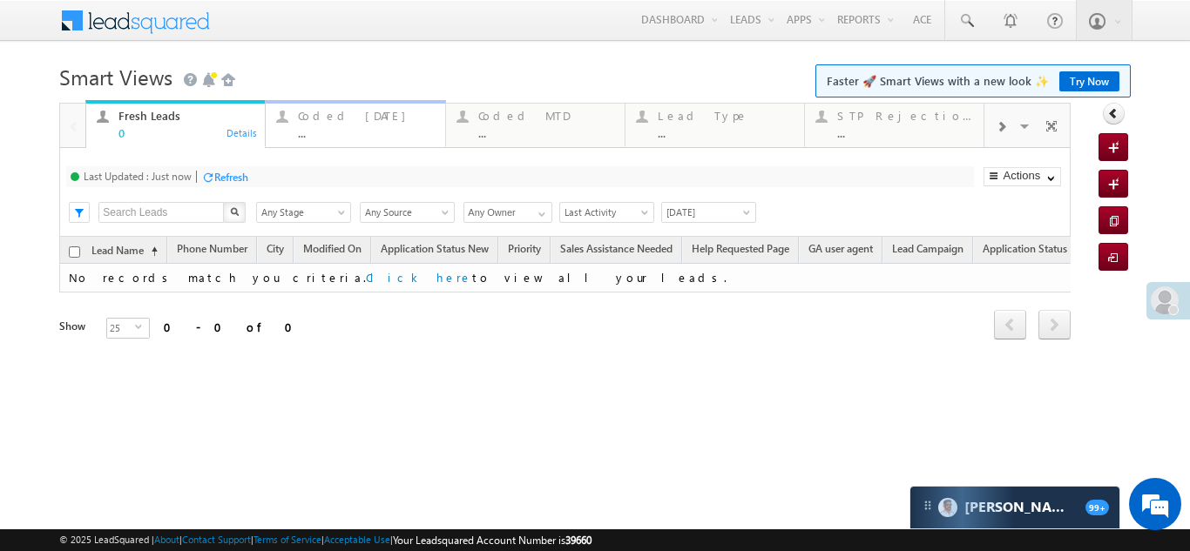
click at [338, 124] on div "Coded Today ..." at bounding box center [366, 122] width 136 height 34
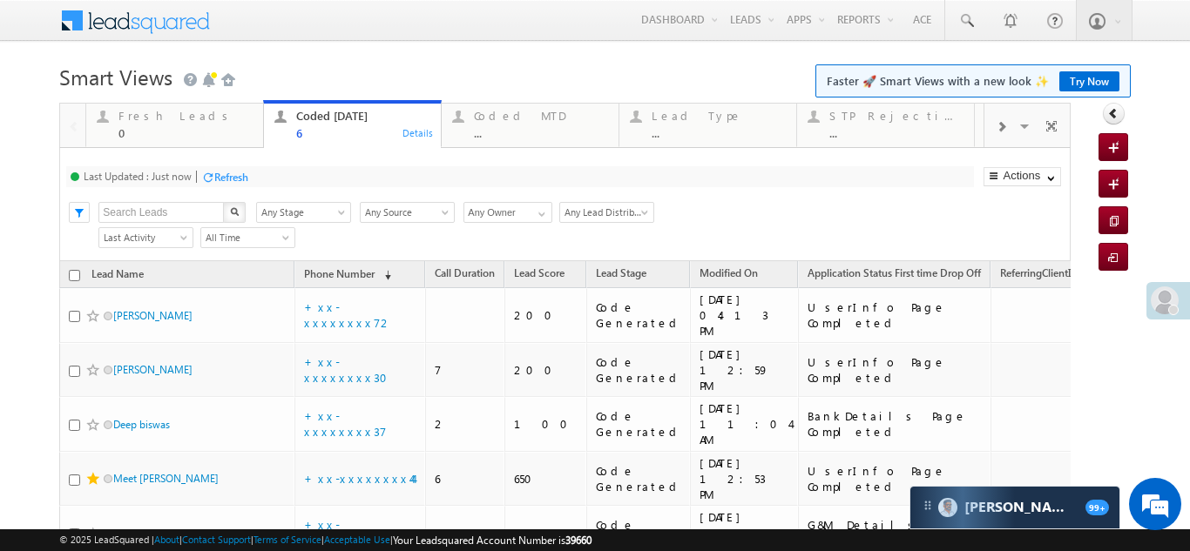
click at [235, 175] on div "Refresh" at bounding box center [231, 177] width 34 height 13
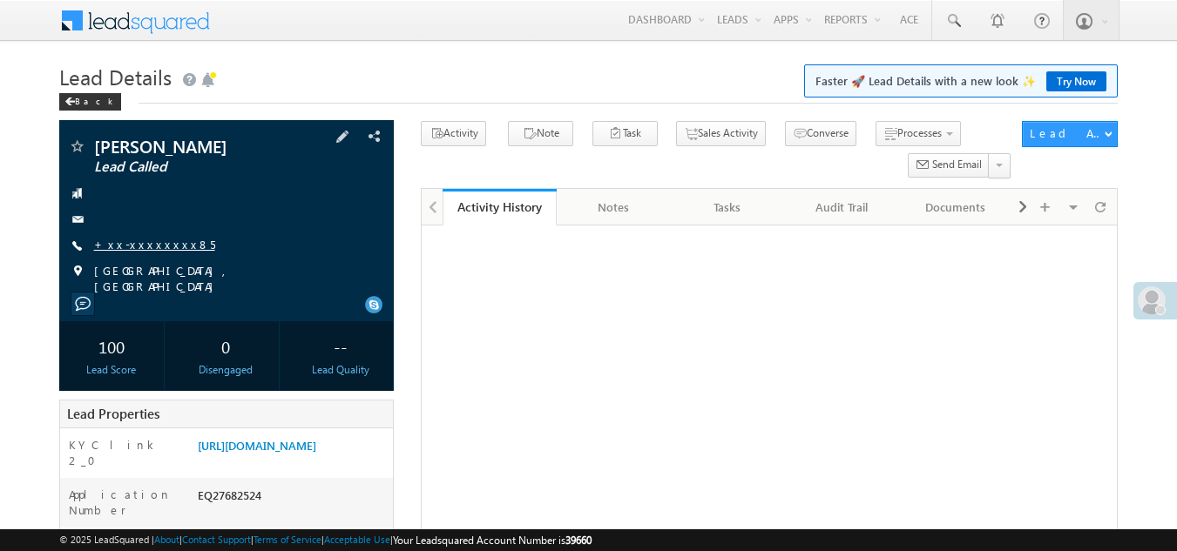
click at [110, 248] on link "+xx-xxxxxxxx85" at bounding box center [154, 244] width 121 height 15
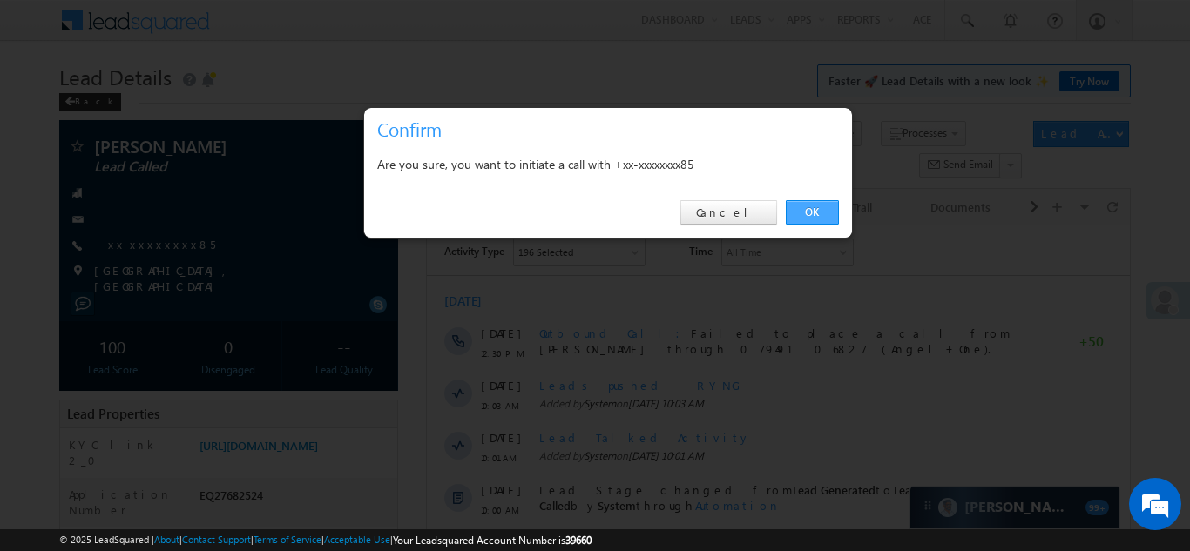
click at [809, 208] on link "OK" at bounding box center [812, 212] width 53 height 24
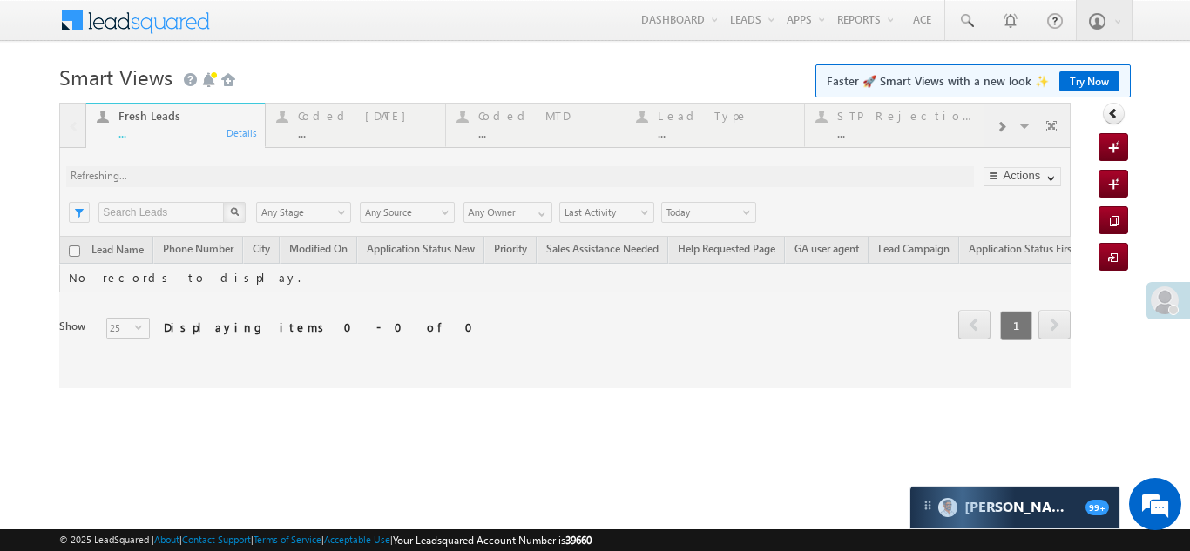
click at [339, 128] on div at bounding box center [564, 246] width 1011 height 286
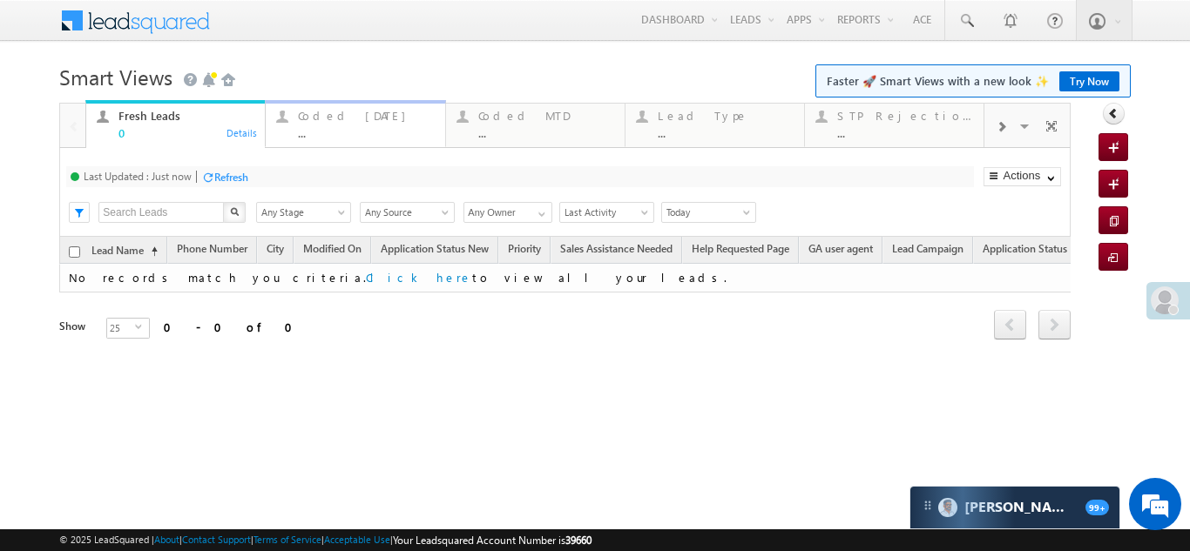
click at [339, 128] on div "..." at bounding box center [366, 132] width 136 height 13
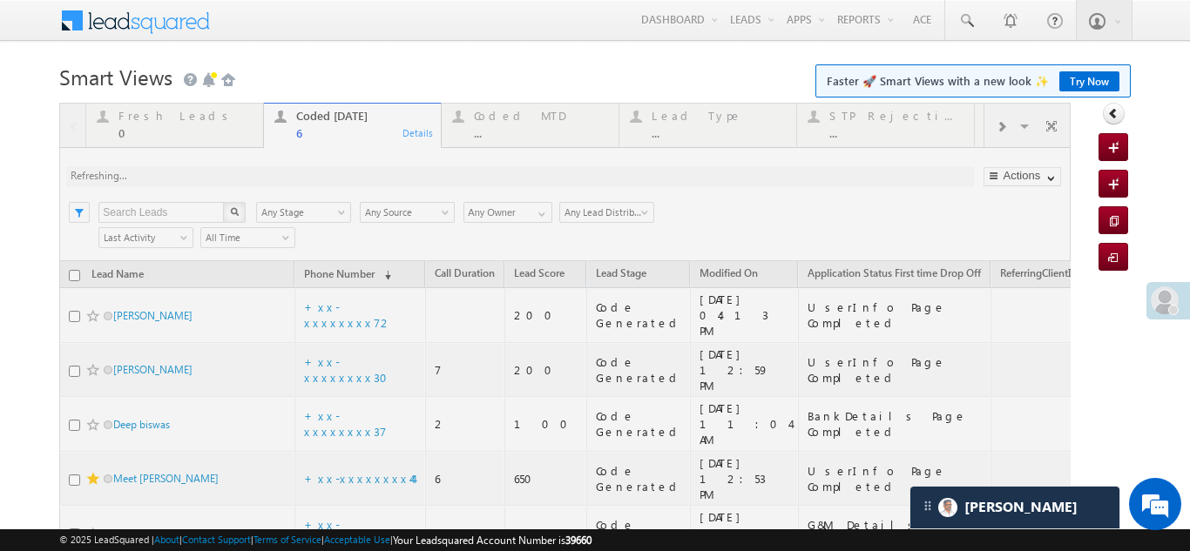
drag, startPoint x: 438, startPoint y: 203, endPoint x: 307, endPoint y: 176, distance: 134.2
click at [307, 176] on div at bounding box center [564, 407] width 1011 height 609
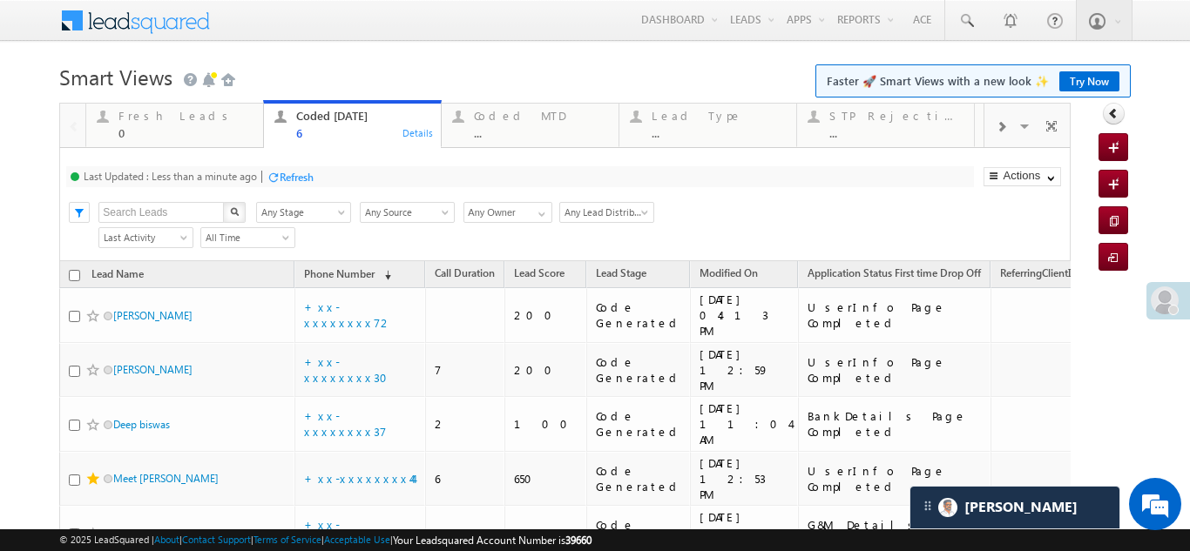
click at [306, 180] on div "Refresh" at bounding box center [297, 177] width 34 height 13
click at [158, 108] on div "Fresh Leads 0" at bounding box center [185, 122] width 134 height 34
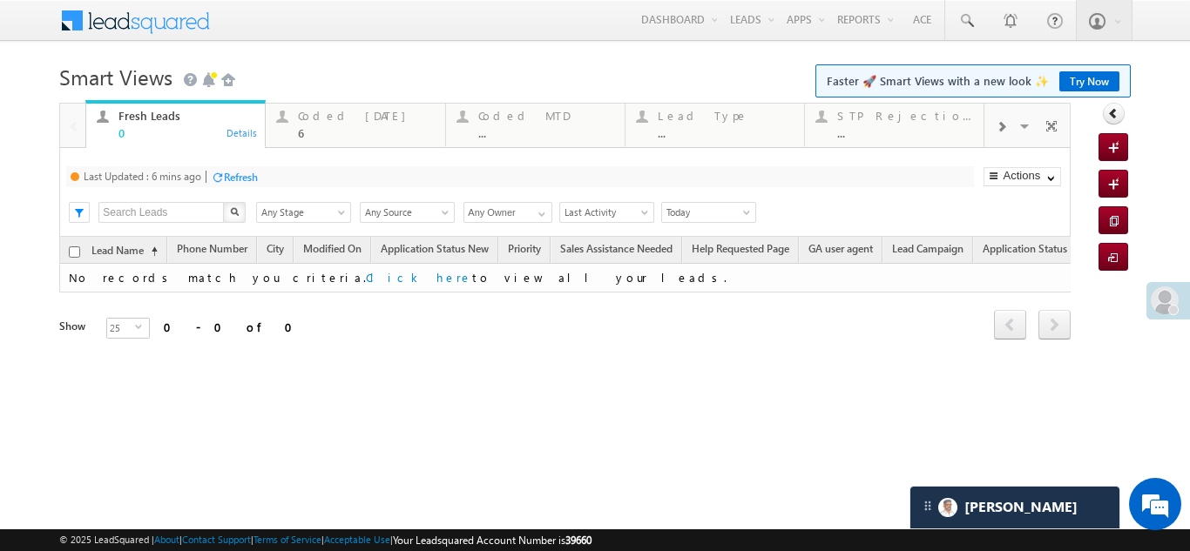
click at [246, 172] on div "Refresh" at bounding box center [241, 177] width 34 height 13
click at [337, 122] on div "Coded Today" at bounding box center [366, 116] width 136 height 14
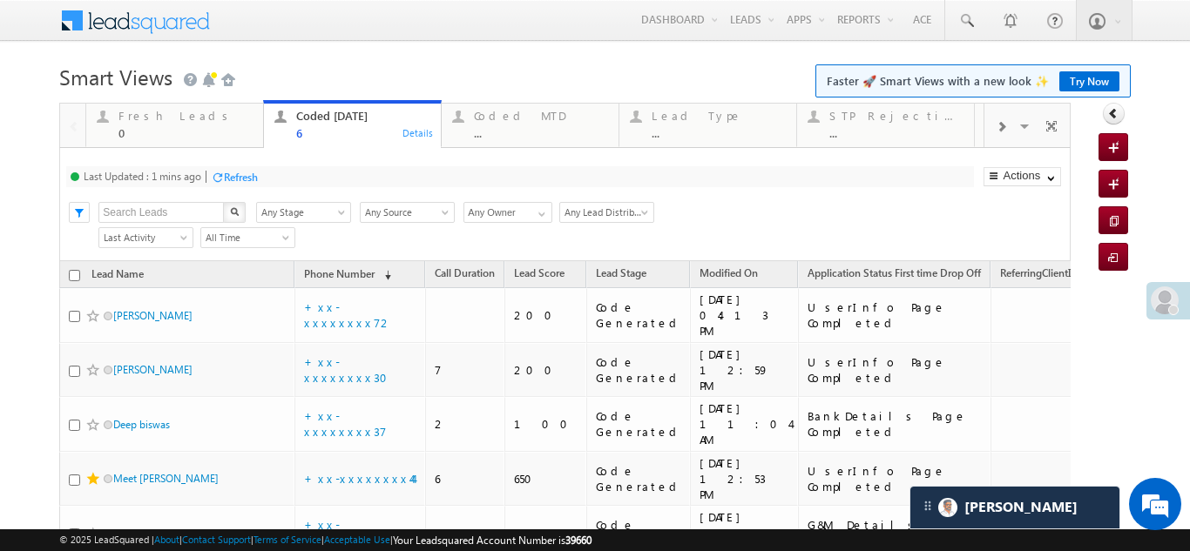
click at [239, 179] on div "Refresh" at bounding box center [241, 177] width 34 height 13
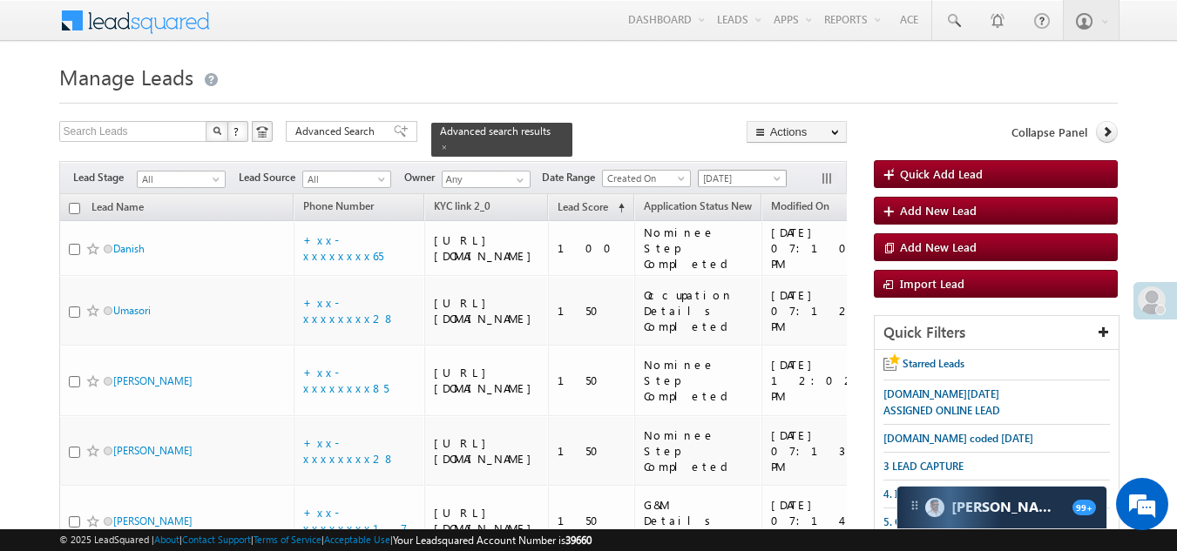
click at [747, 171] on span "[DATE]" at bounding box center [739, 179] width 83 height 16
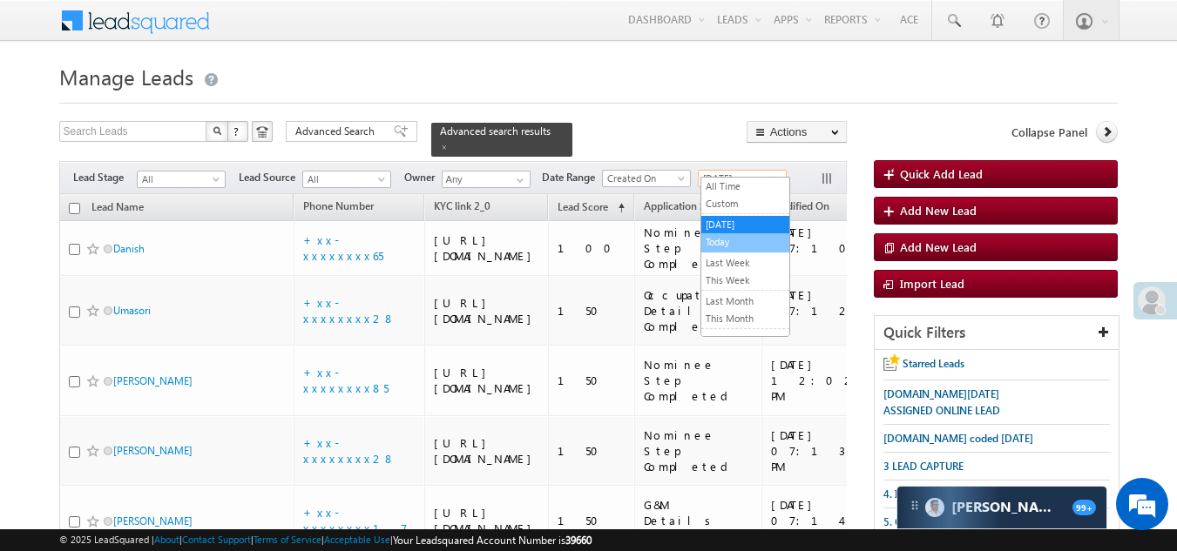
click at [718, 246] on link "Today" at bounding box center [745, 242] width 88 height 16
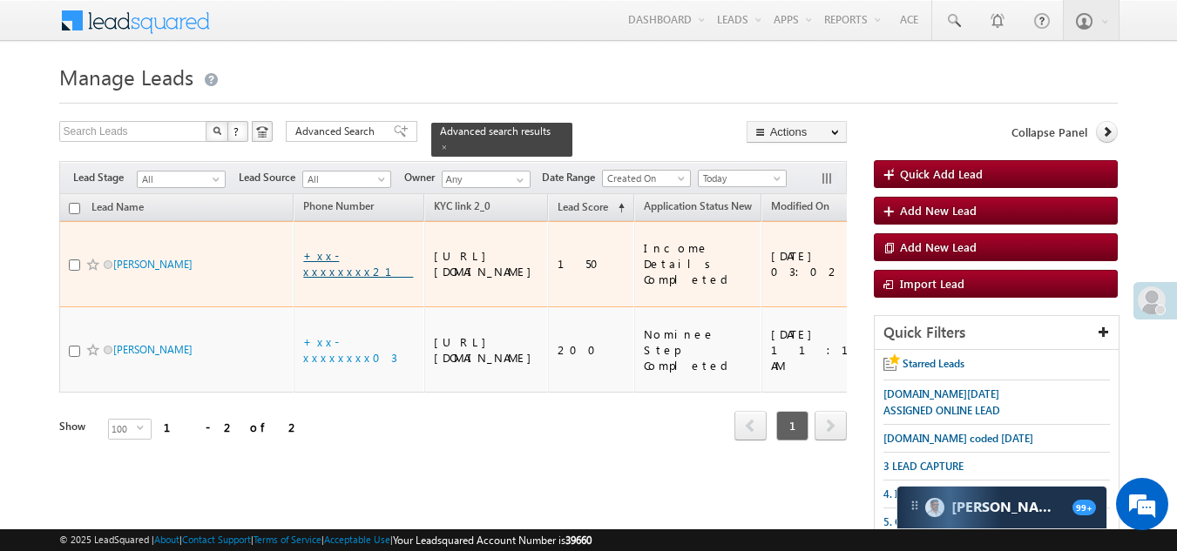
click at [344, 265] on link "+xx-xxxxxxxx21" at bounding box center [358, 263] width 110 height 30
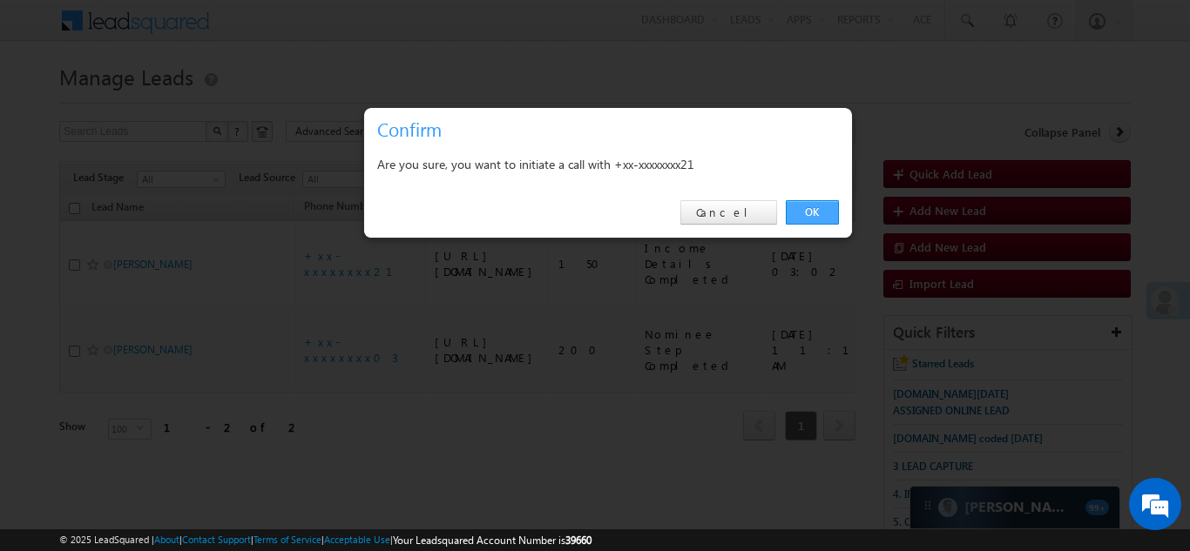
click at [802, 206] on link "OK" at bounding box center [812, 212] width 53 height 24
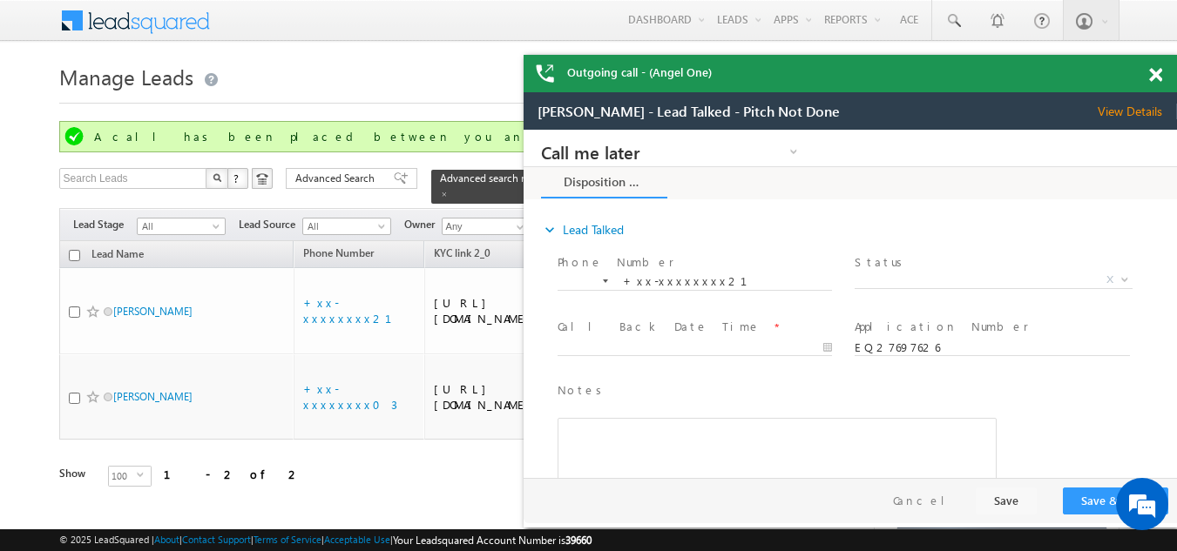
click at [1157, 70] on span at bounding box center [1155, 75] width 13 height 15
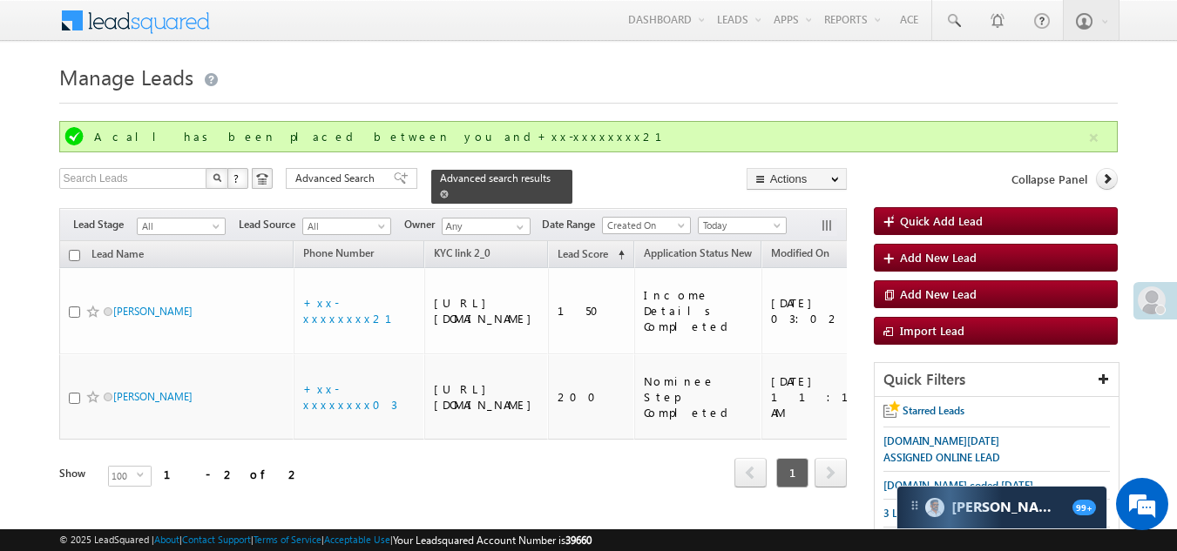
click at [449, 190] on span at bounding box center [444, 194] width 9 height 9
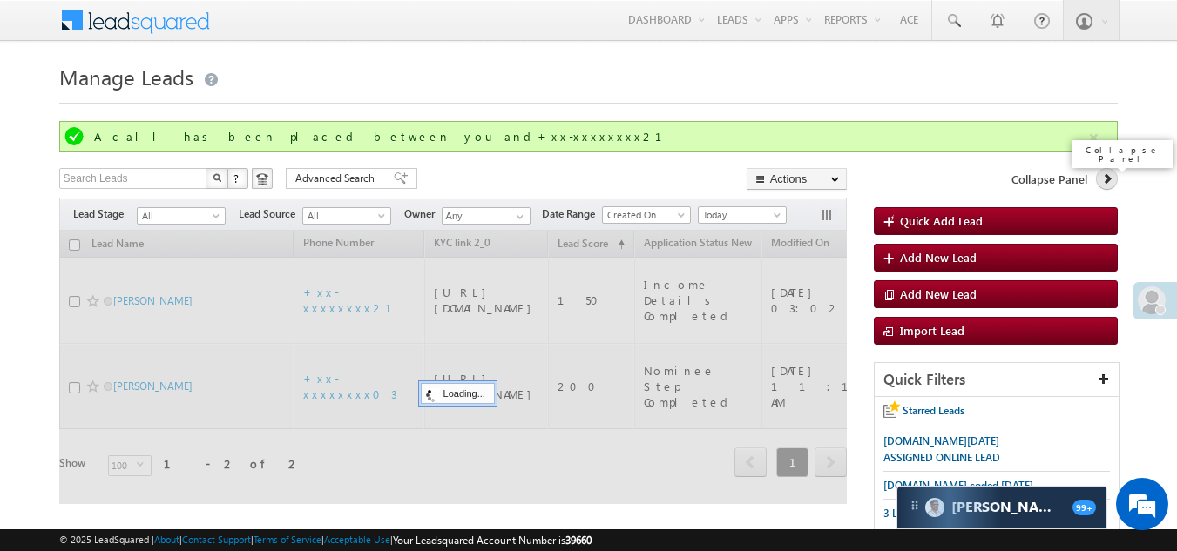
click at [1108, 179] on icon at bounding box center [1107, 178] width 12 height 12
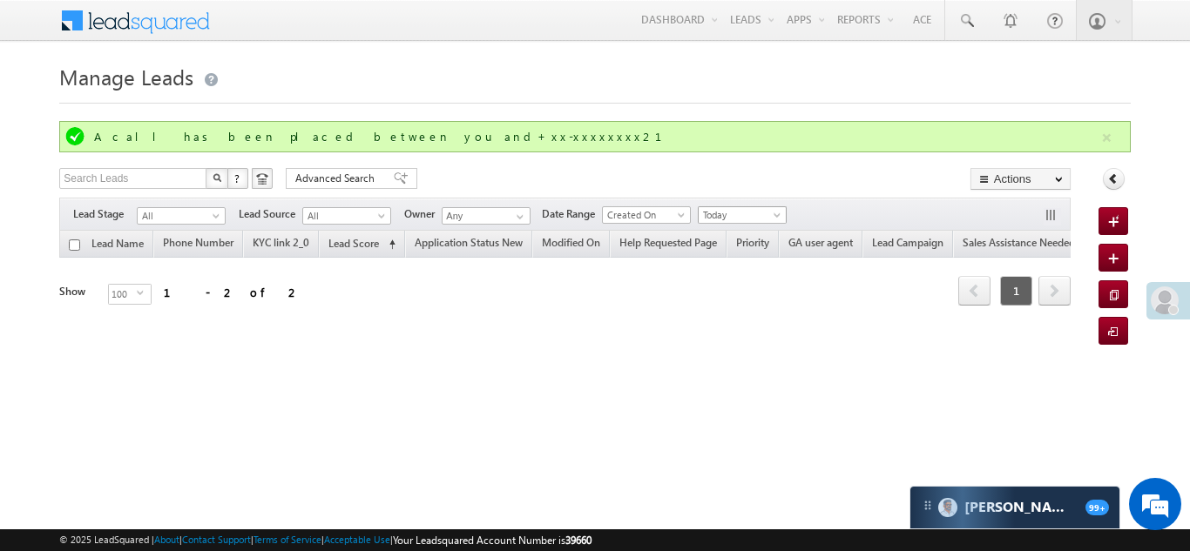
click at [746, 216] on span "Today" at bounding box center [739, 215] width 83 height 16
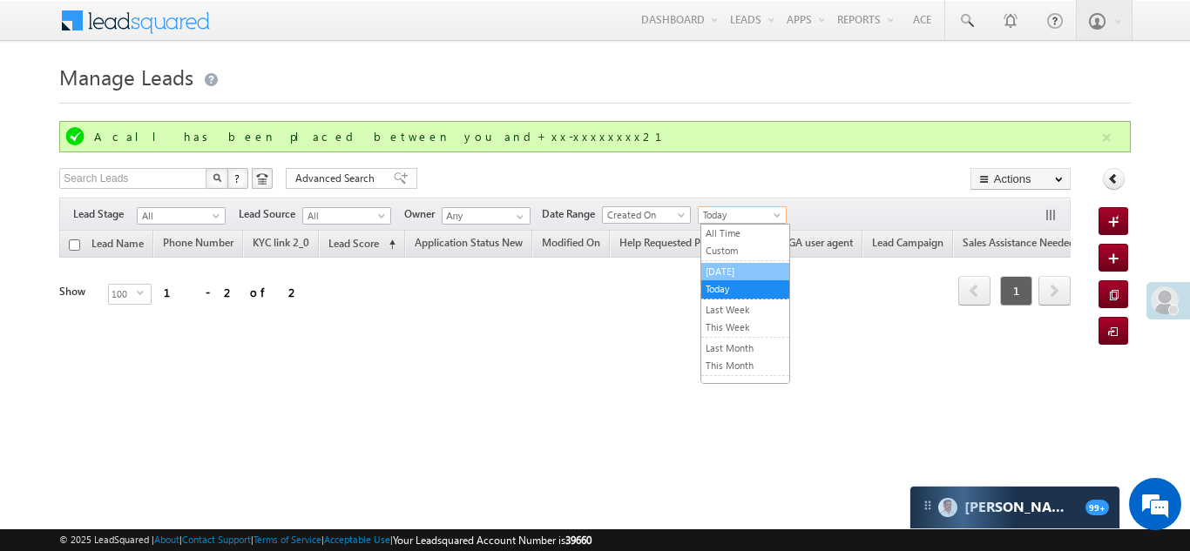
click at [745, 268] on link "[DATE]" at bounding box center [745, 272] width 88 height 16
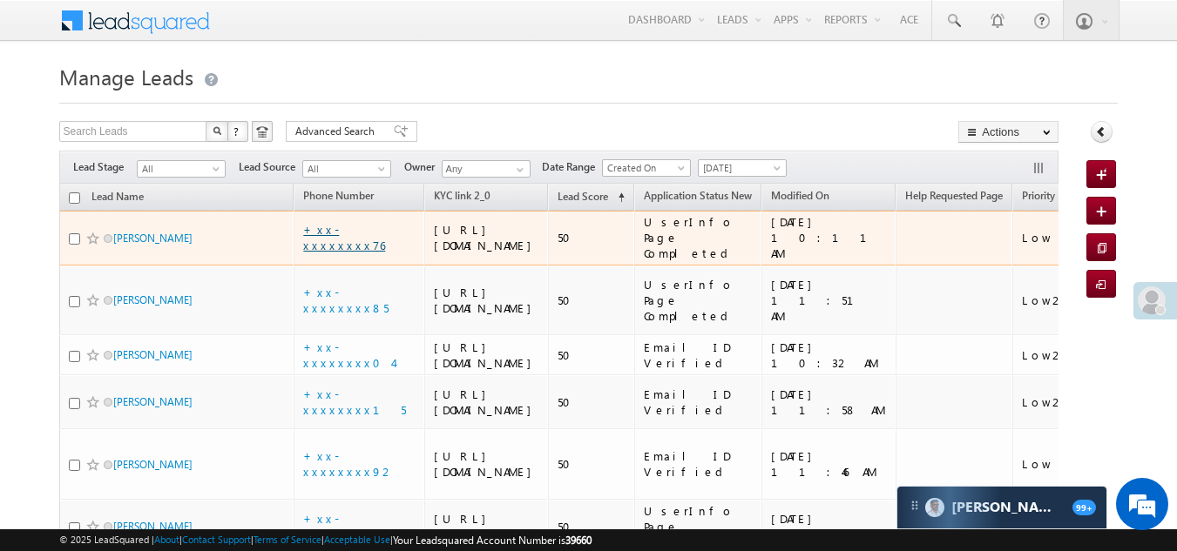
click at [356, 253] on link "+xx-xxxxxxxx76" at bounding box center [344, 237] width 82 height 30
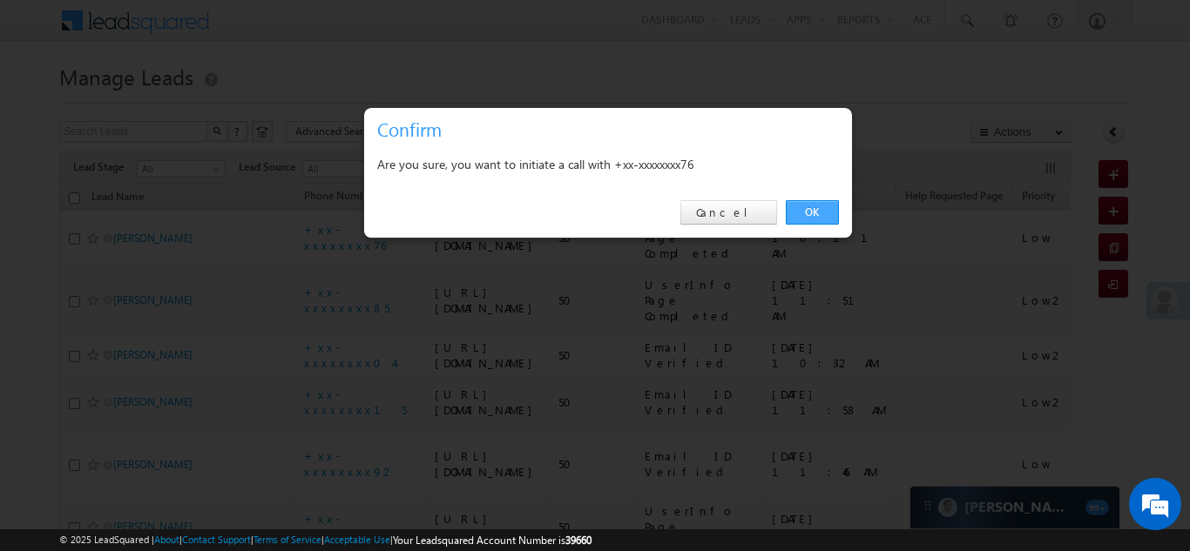
click at [814, 214] on link "OK" at bounding box center [812, 212] width 53 height 24
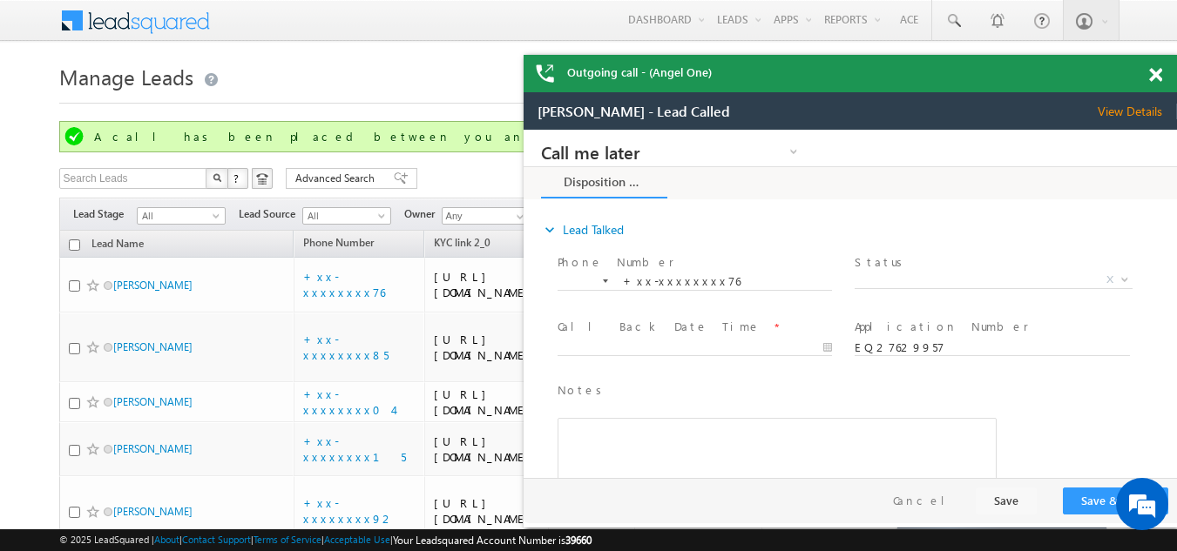
click at [1154, 76] on span at bounding box center [1155, 75] width 13 height 15
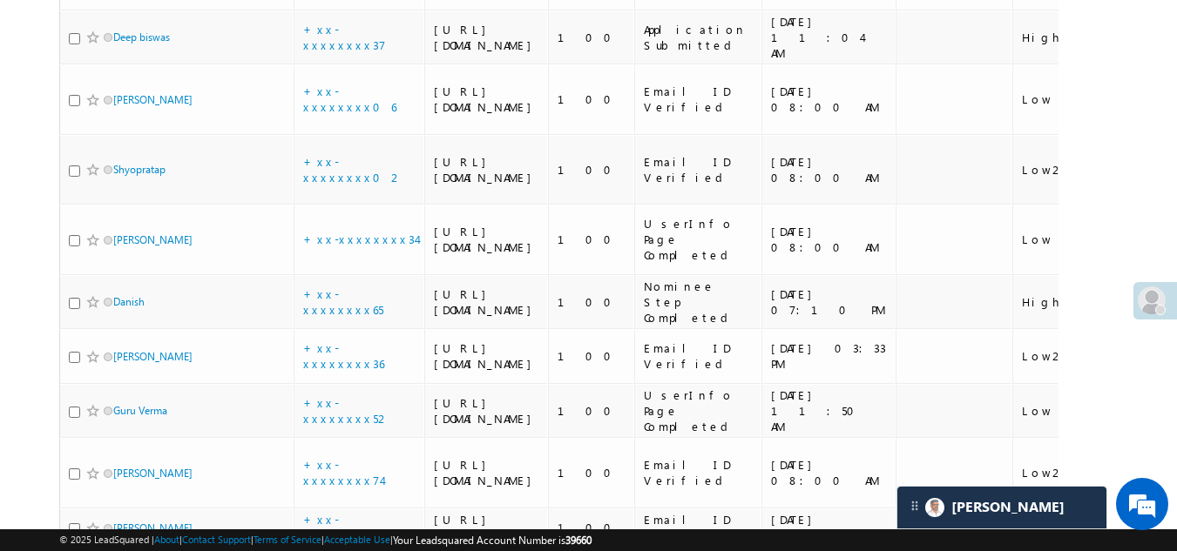
scroll to position [1306, 0]
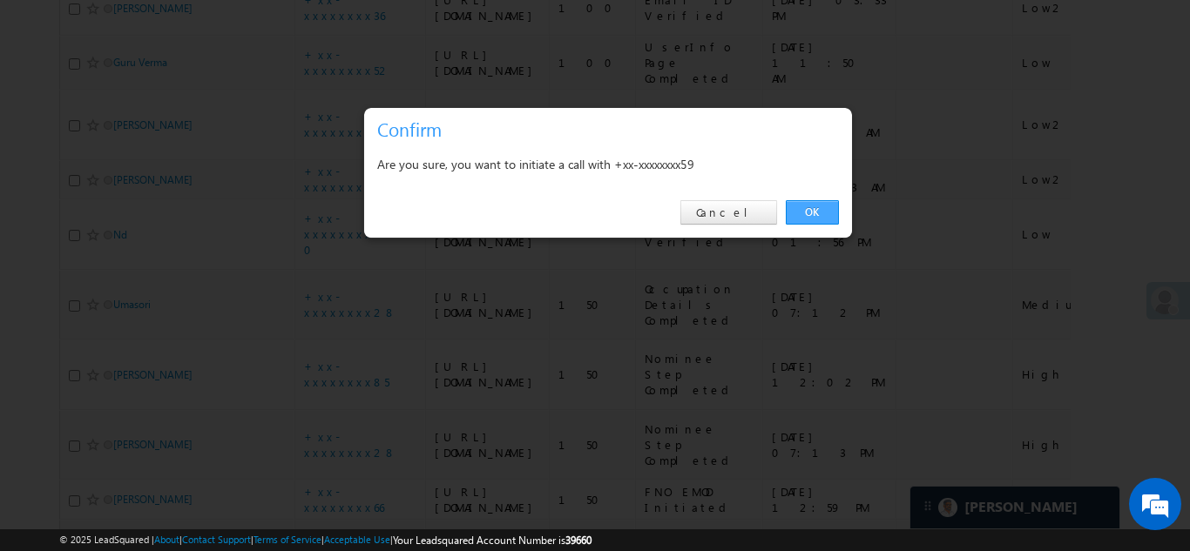
click at [814, 206] on link "OK" at bounding box center [812, 212] width 53 height 24
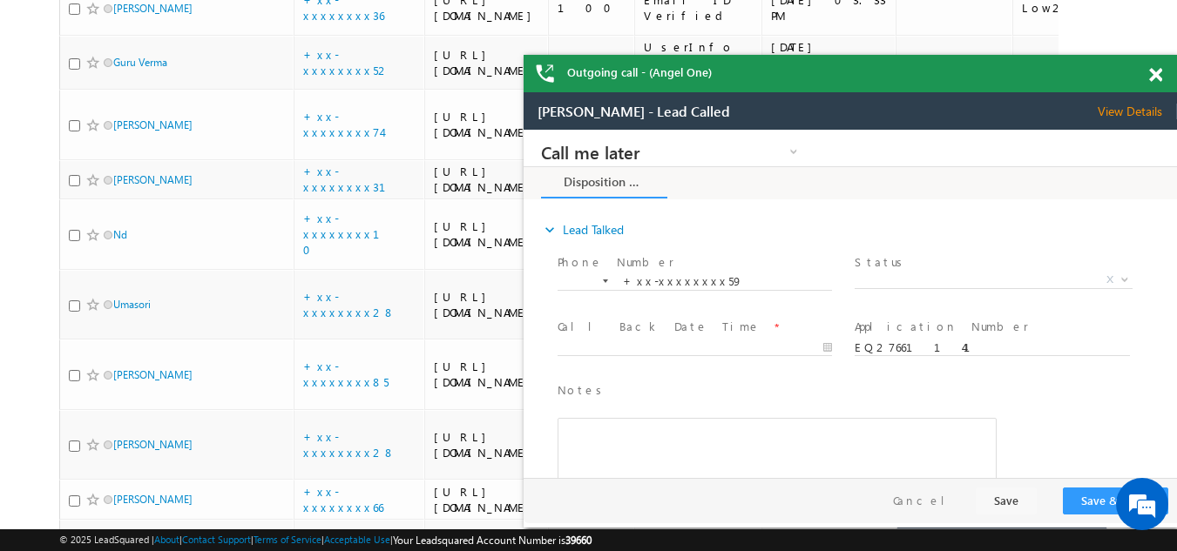
scroll to position [0, 0]
click at [1154, 75] on span at bounding box center [1155, 75] width 13 height 15
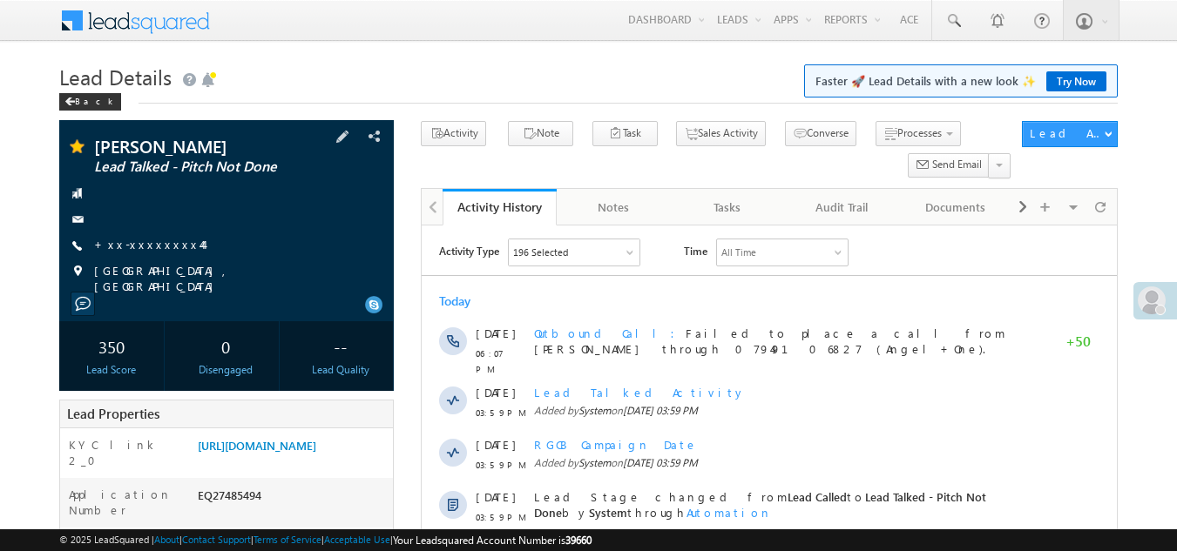
scroll to position [87, 0]
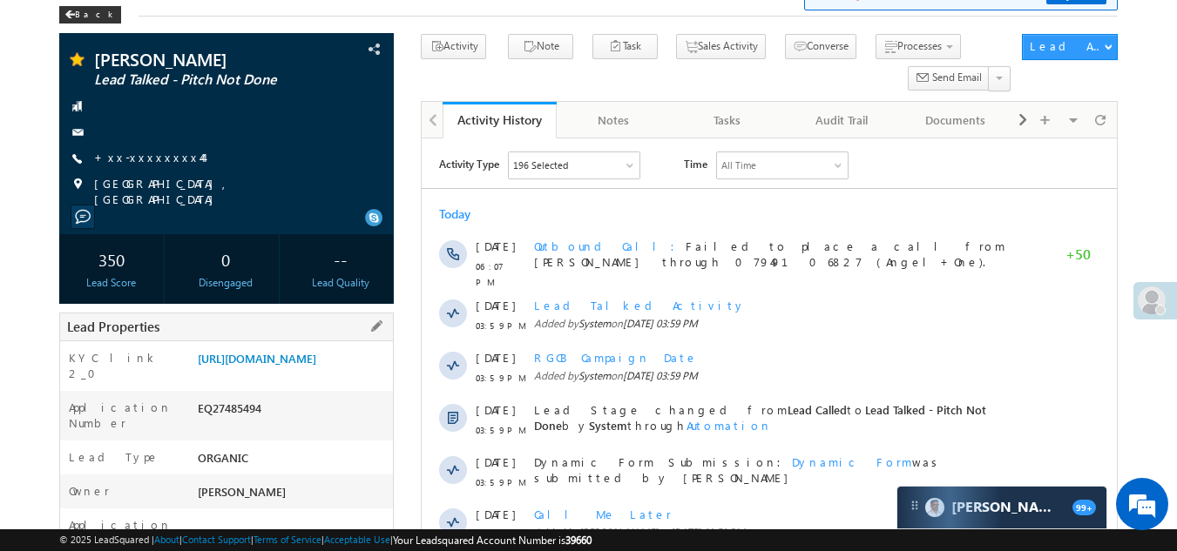
drag, startPoint x: 195, startPoint y: 430, endPoint x: 282, endPoint y: 428, distance: 87.1
click at [282, 424] on div "EQ27485494" at bounding box center [293, 412] width 200 height 24
copy div "EQ27485494"
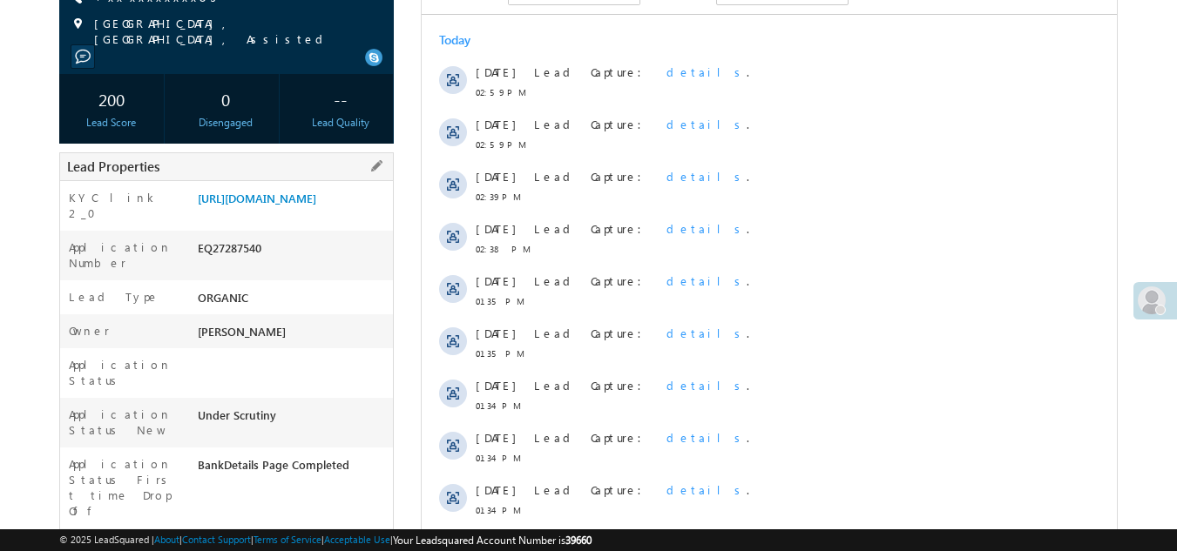
drag, startPoint x: 198, startPoint y: 253, endPoint x: 299, endPoint y: 253, distance: 101.0
click at [299, 253] on div "EQ27287540" at bounding box center [293, 251] width 200 height 24
copy div "EQ27287540"
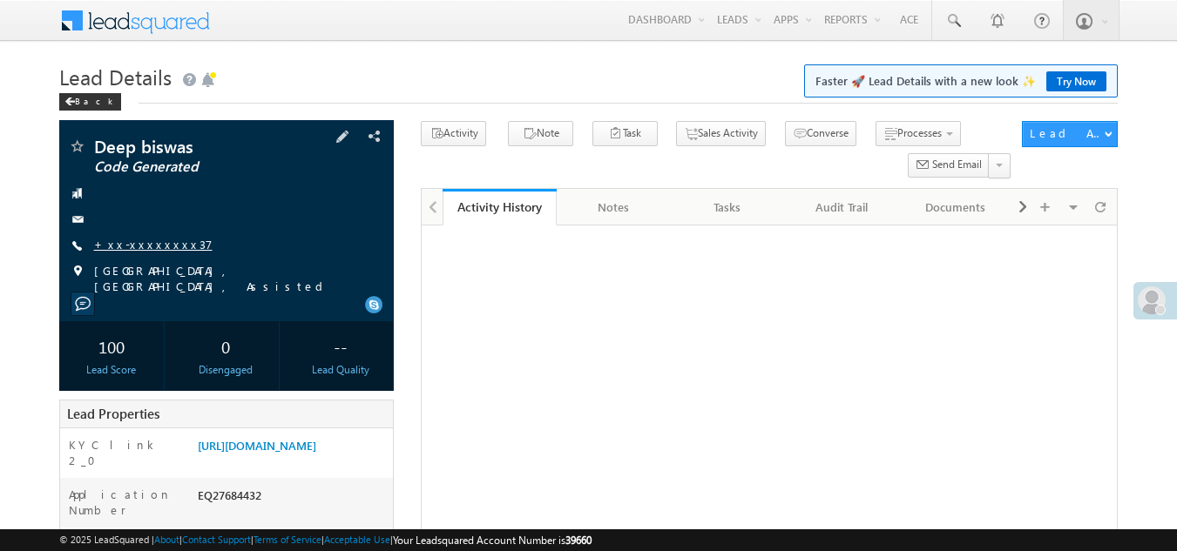
click at [148, 241] on link "+xx-xxxxxxxx37" at bounding box center [153, 244] width 118 height 15
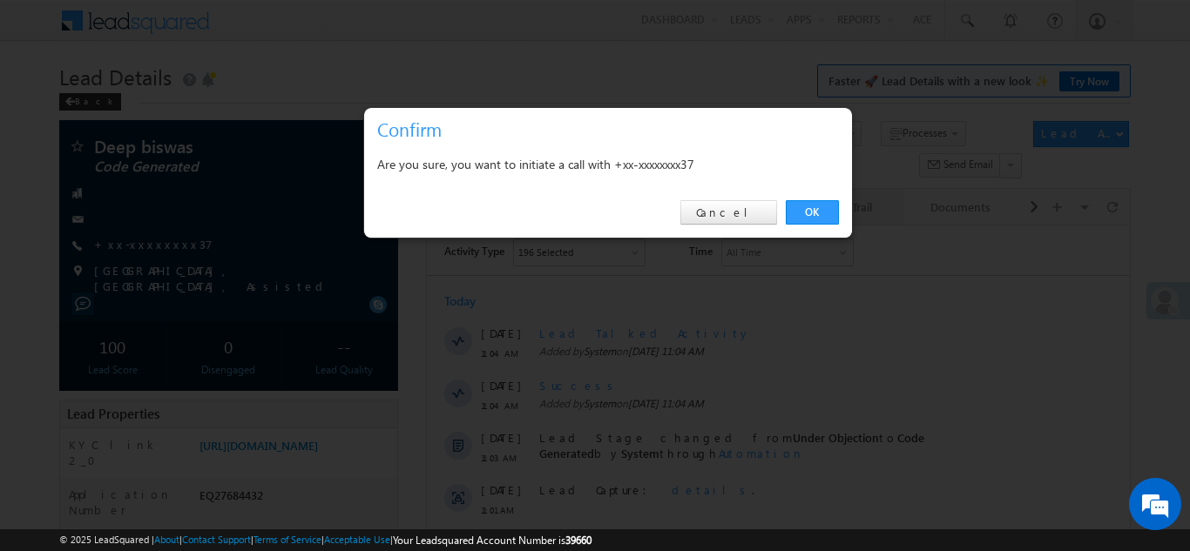
click at [801, 206] on link "OK" at bounding box center [812, 212] width 53 height 24
